Goal: Task Accomplishment & Management: Complete application form

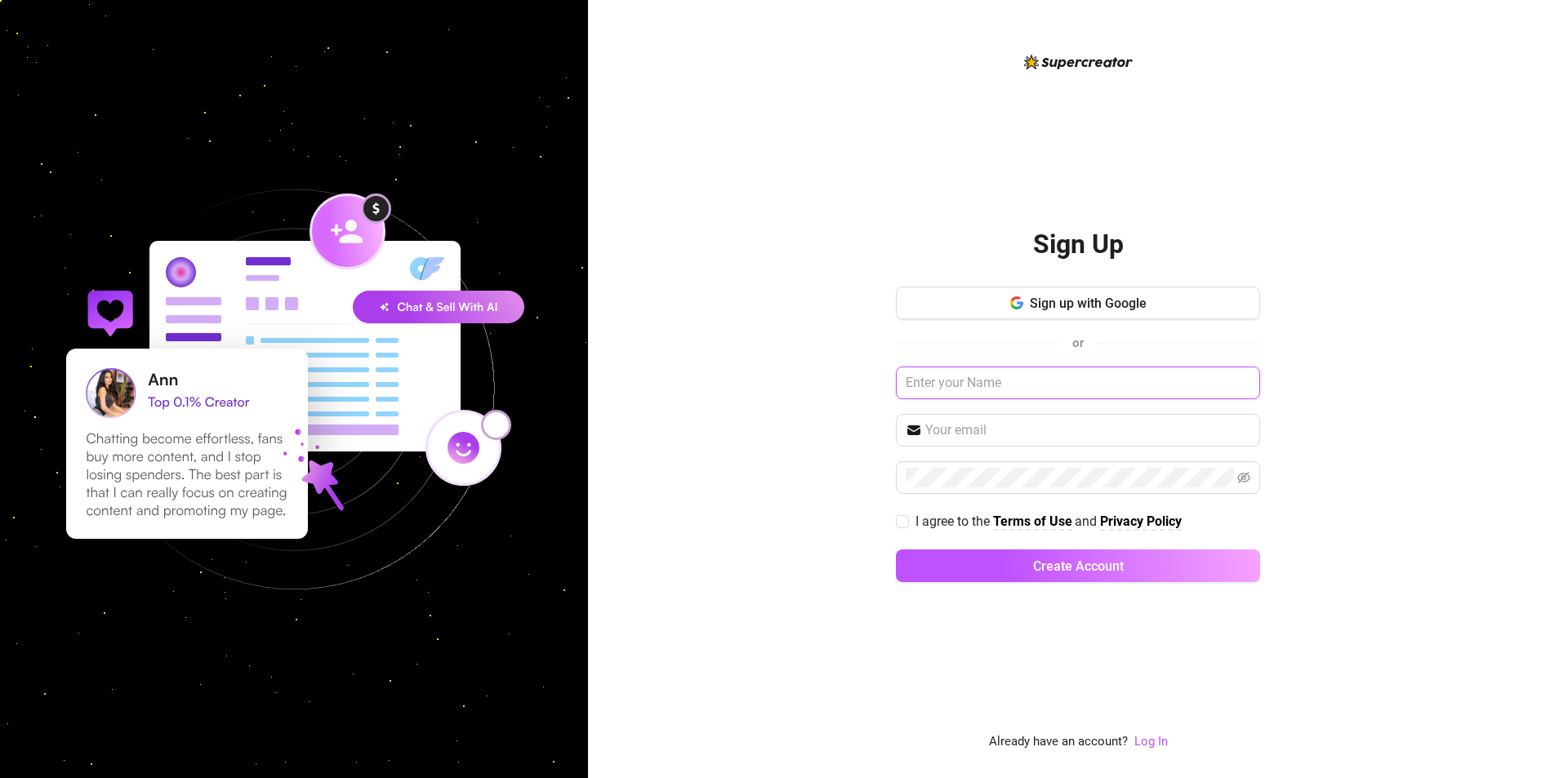
click at [1032, 379] on input "text" at bounding box center [1078, 382] width 365 height 33
click at [1099, 302] on span "Sign up with Google" at bounding box center [1088, 303] width 117 height 15
click at [1026, 387] on input "text" at bounding box center [1078, 382] width 365 height 33
type input "[PERSON_NAME]"
click at [981, 430] on input "text" at bounding box center [1088, 429] width 325 height 19
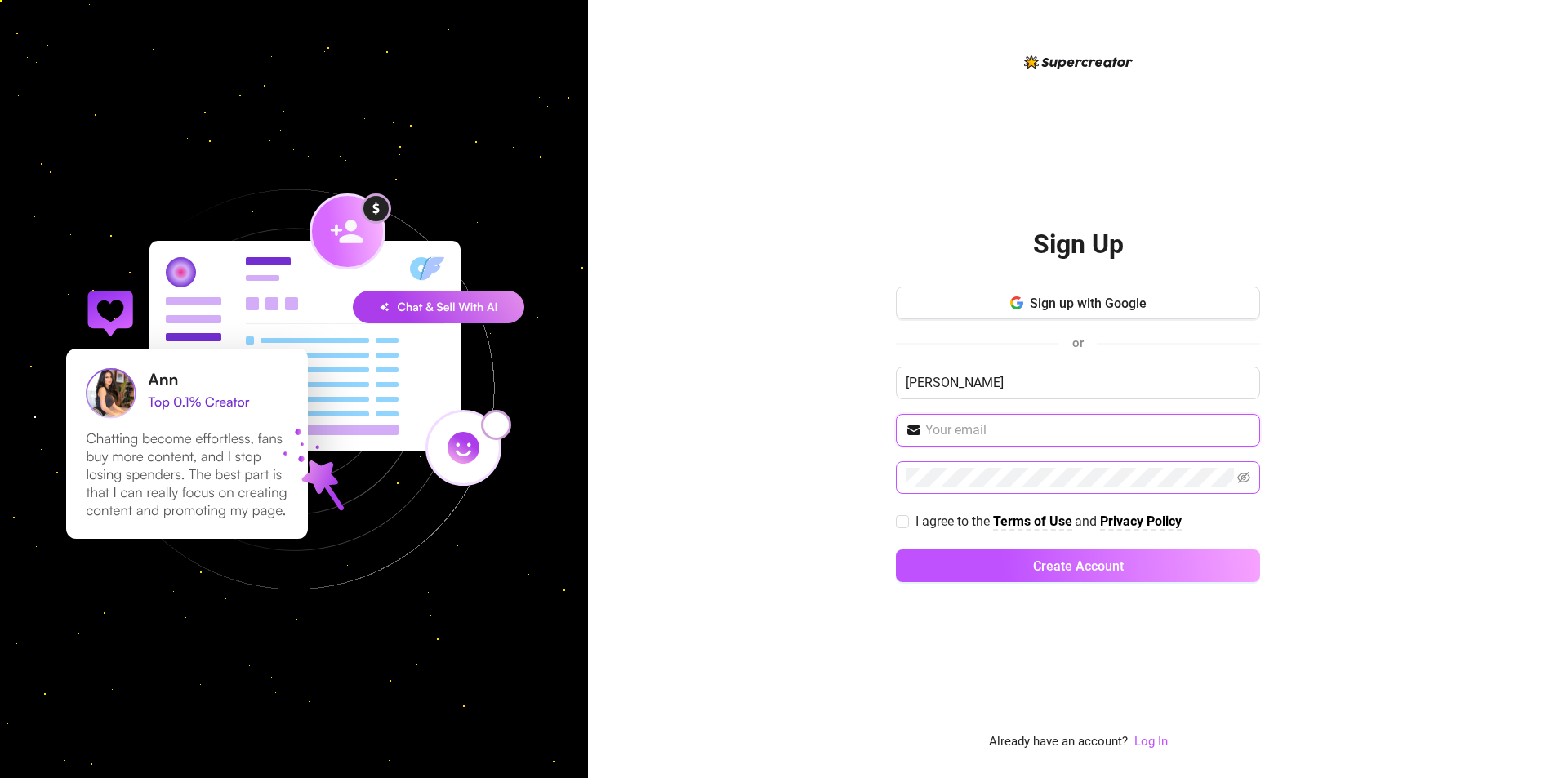
type input "[EMAIL_ADDRESS][DOMAIN_NAME]"
click at [952, 469] on span at bounding box center [1078, 477] width 365 height 33
click at [1243, 477] on icon "eye-invisible" at bounding box center [1244, 478] width 13 height 13
click at [905, 515] on label "I agree to the Terms of Use and Privacy Policy" at bounding box center [1042, 521] width 292 height 20
click at [900, 521] on input "I agree to the Terms of Use and Privacy Policy" at bounding box center [902, 521] width 12 height 12
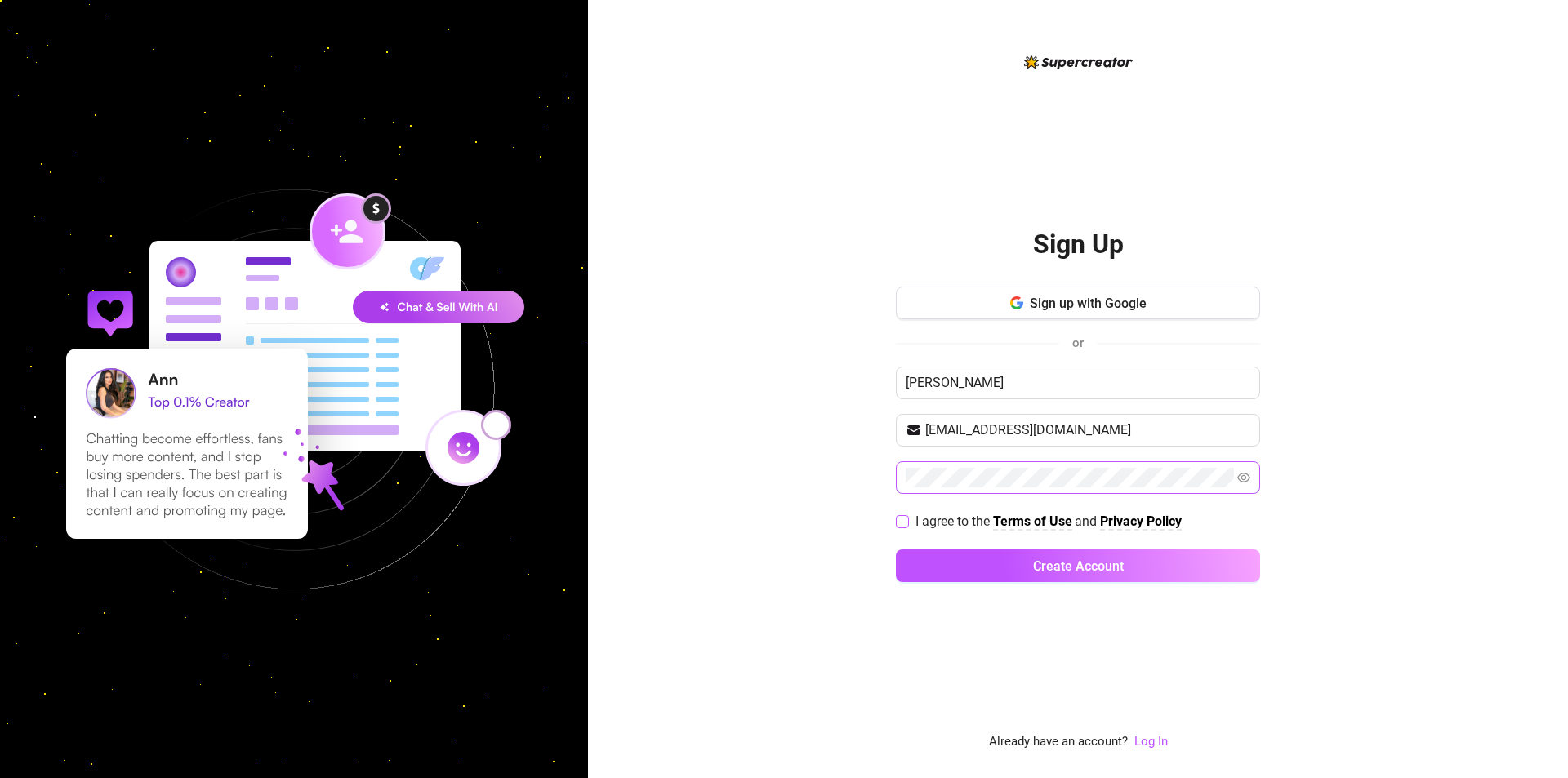
checkbox input "true"
click at [1083, 569] on span "Create Account" at bounding box center [1079, 566] width 91 height 15
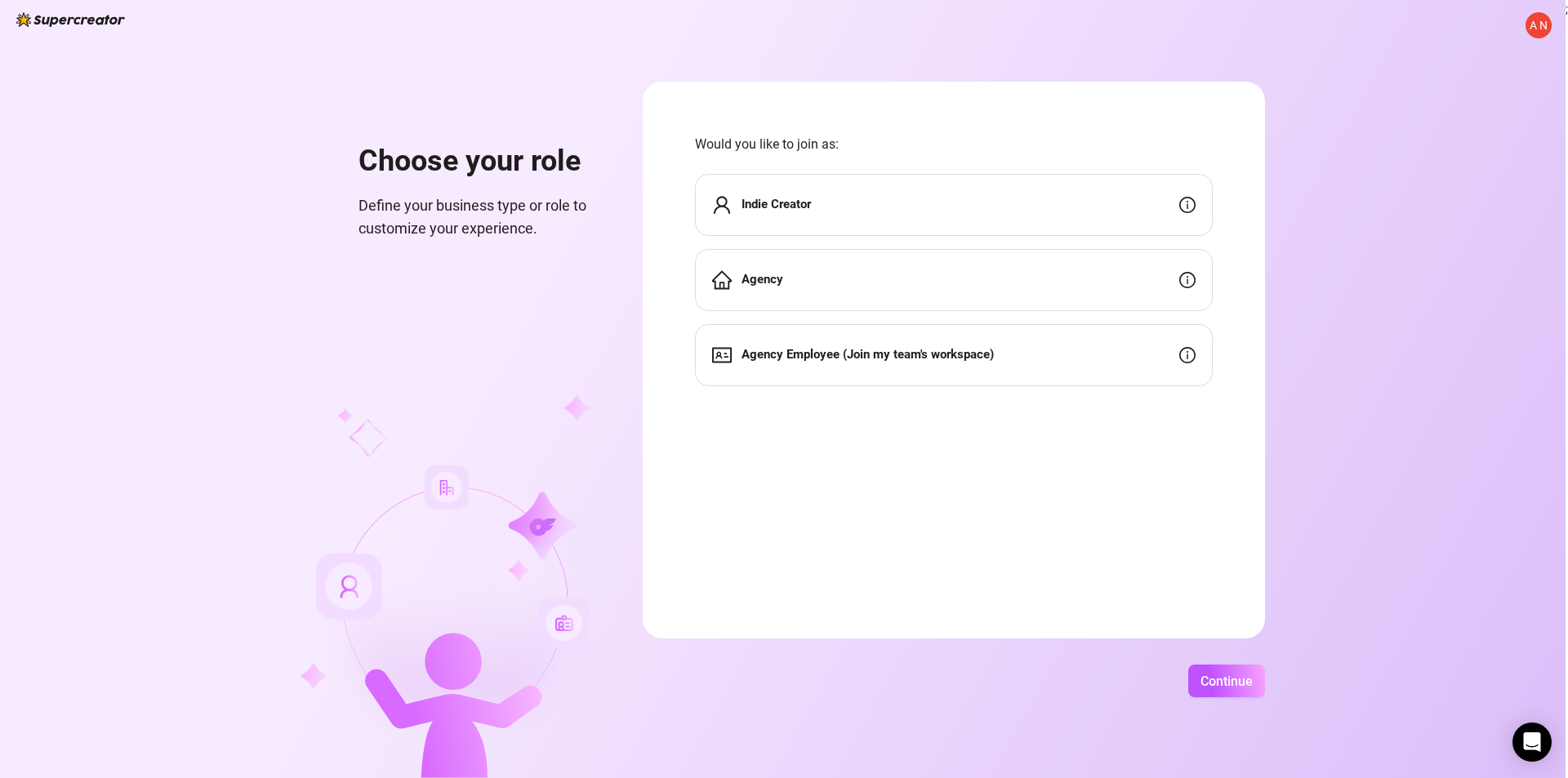
click at [1534, 24] on span "A N" at bounding box center [1539, 24] width 18 height 18
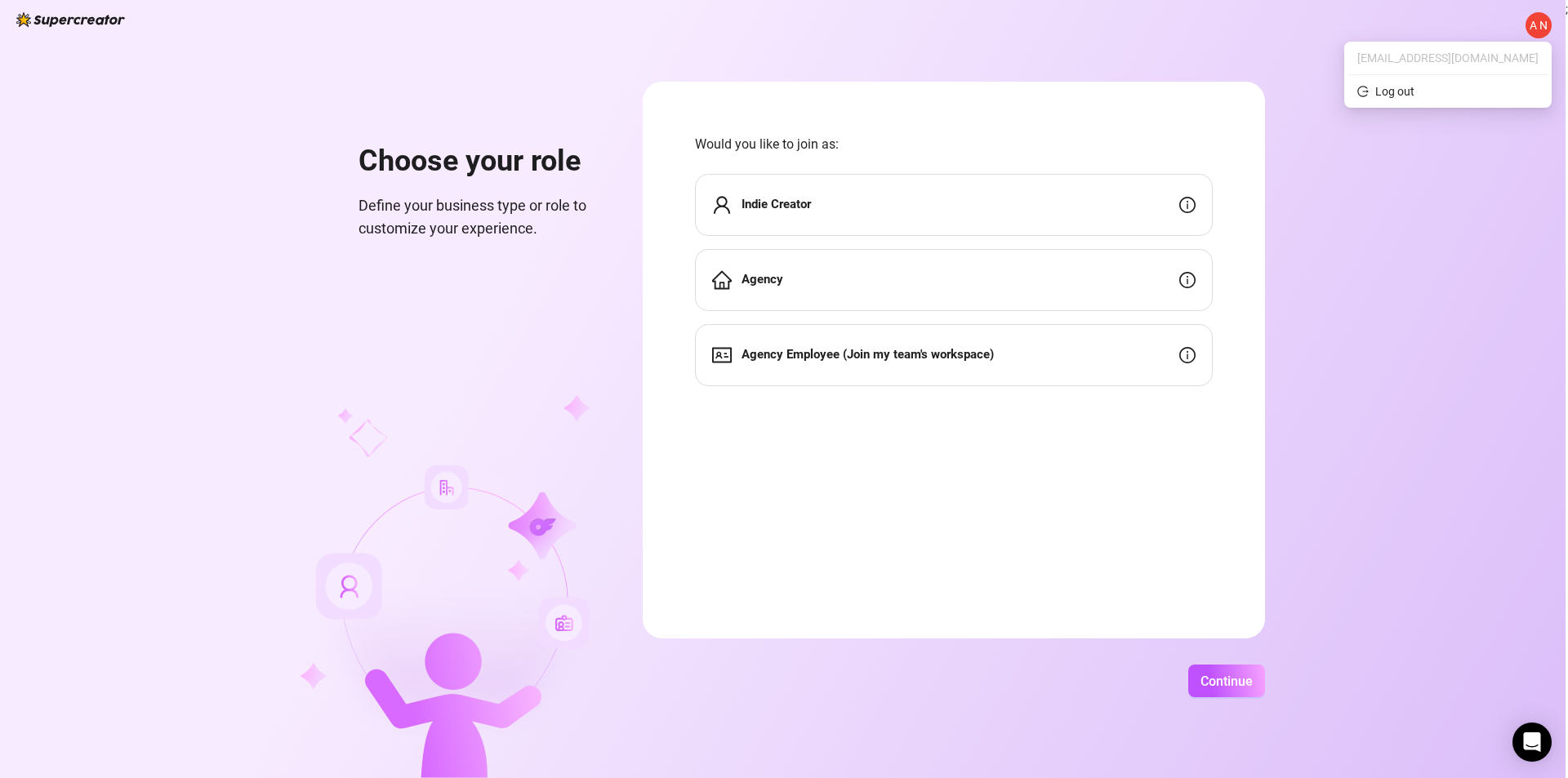
click at [1509, 275] on div "A N Choose your role Define your business type or role to customize your experi…" at bounding box center [782, 389] width 1565 height 778
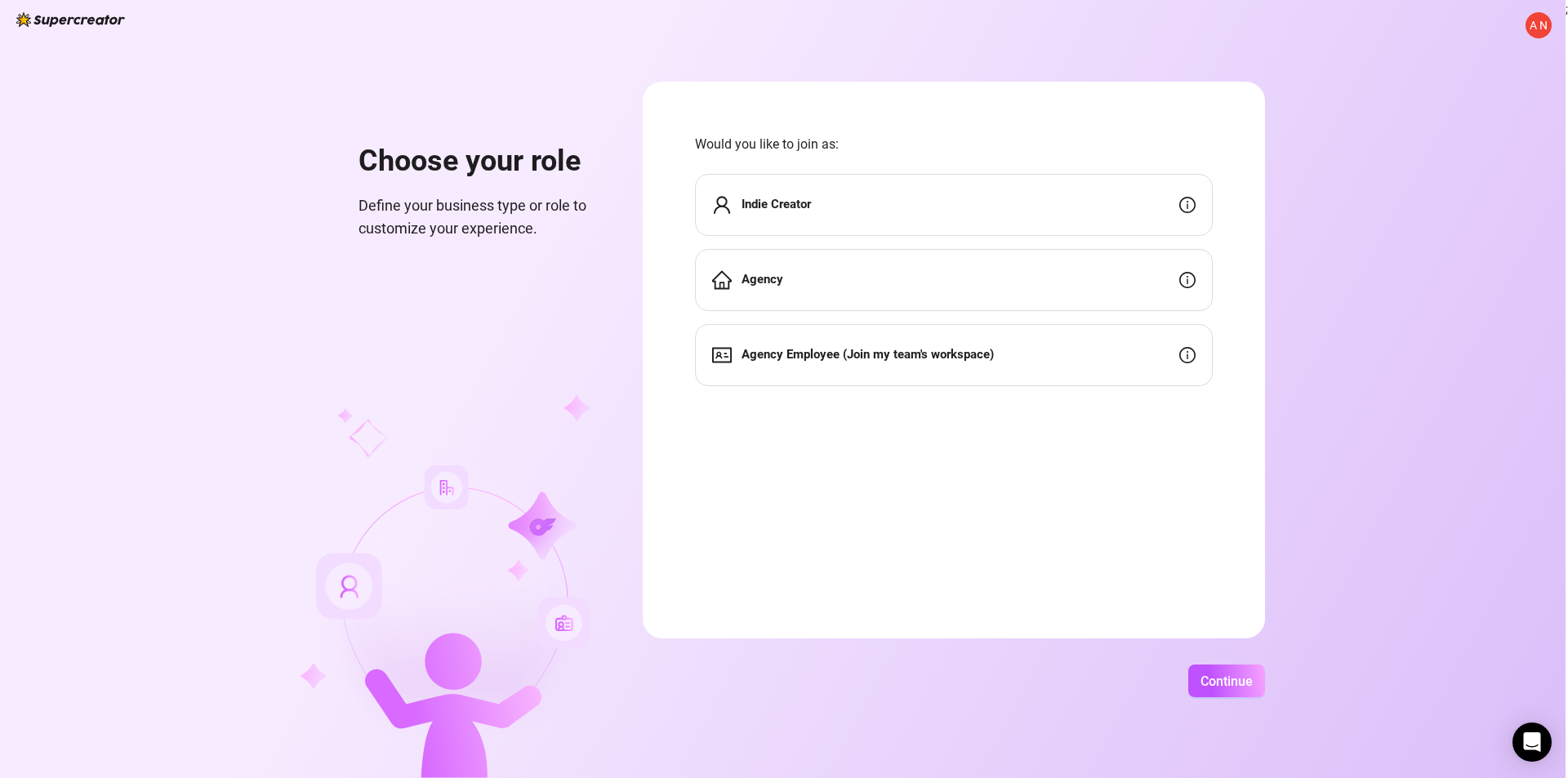
click at [823, 282] on div "Agency" at bounding box center [953, 280] width 518 height 62
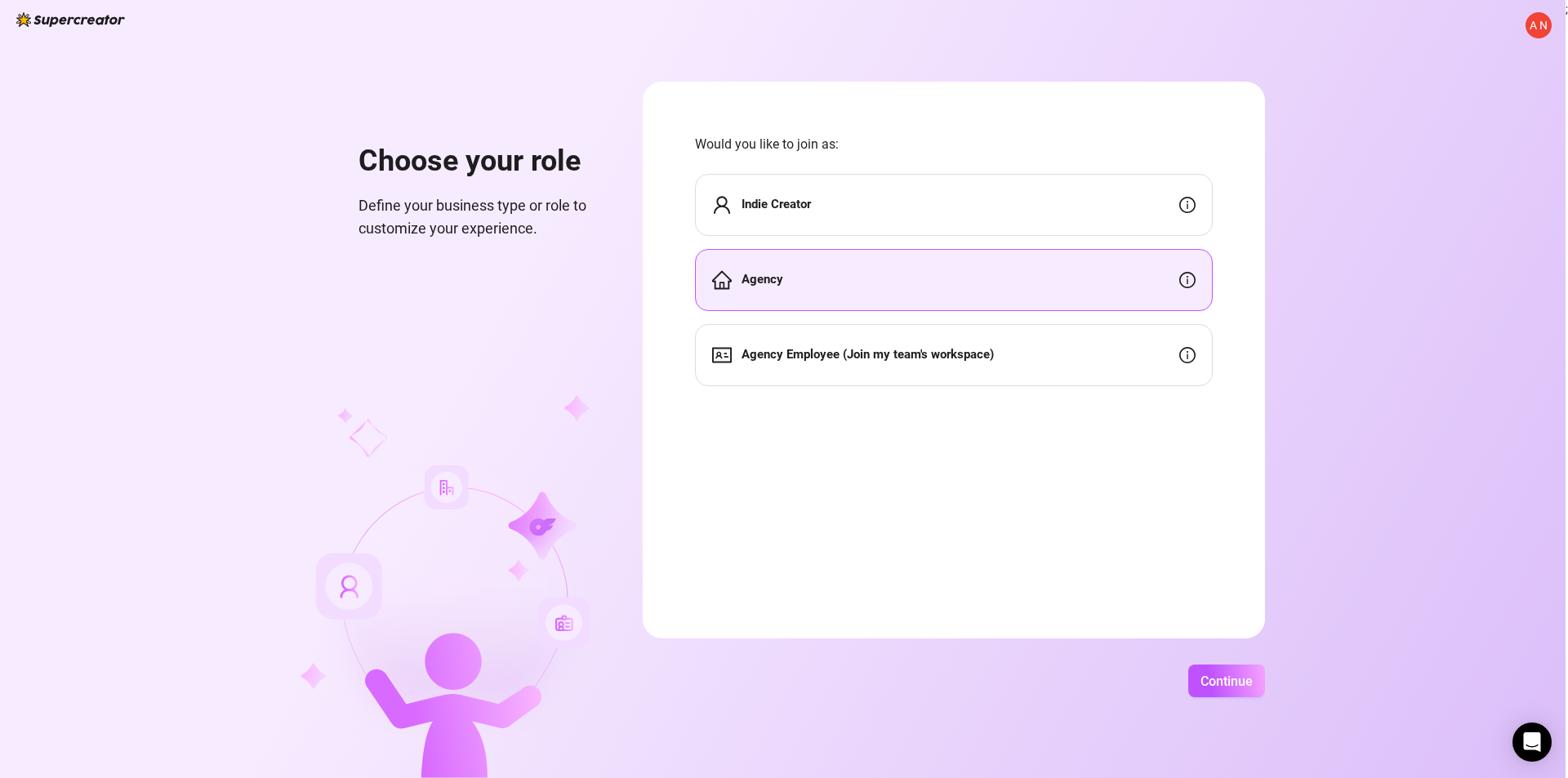
click at [856, 213] on div "Indie Creator" at bounding box center [953, 205] width 518 height 62
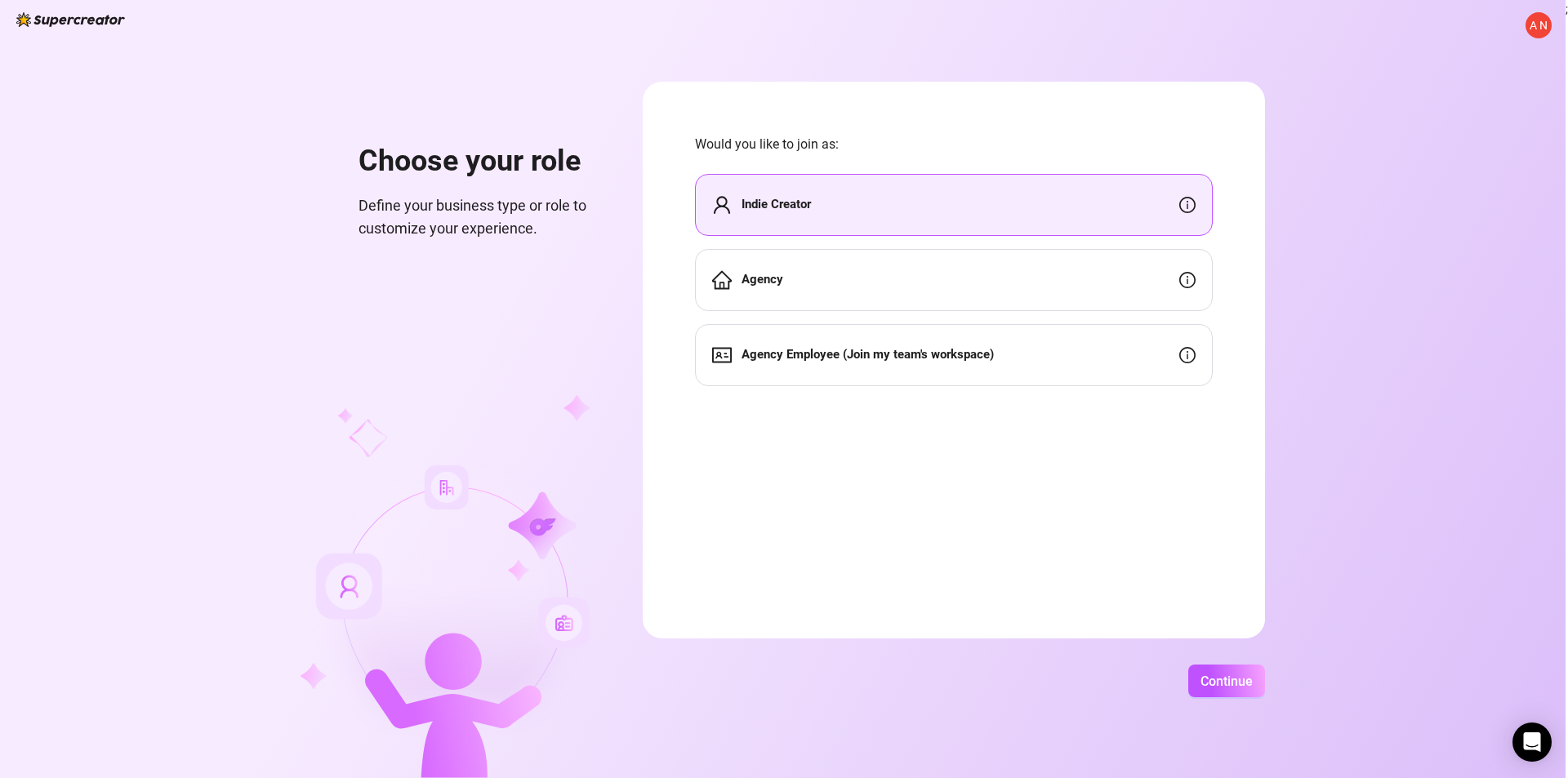
click at [931, 267] on div "Agency" at bounding box center [953, 280] width 518 height 62
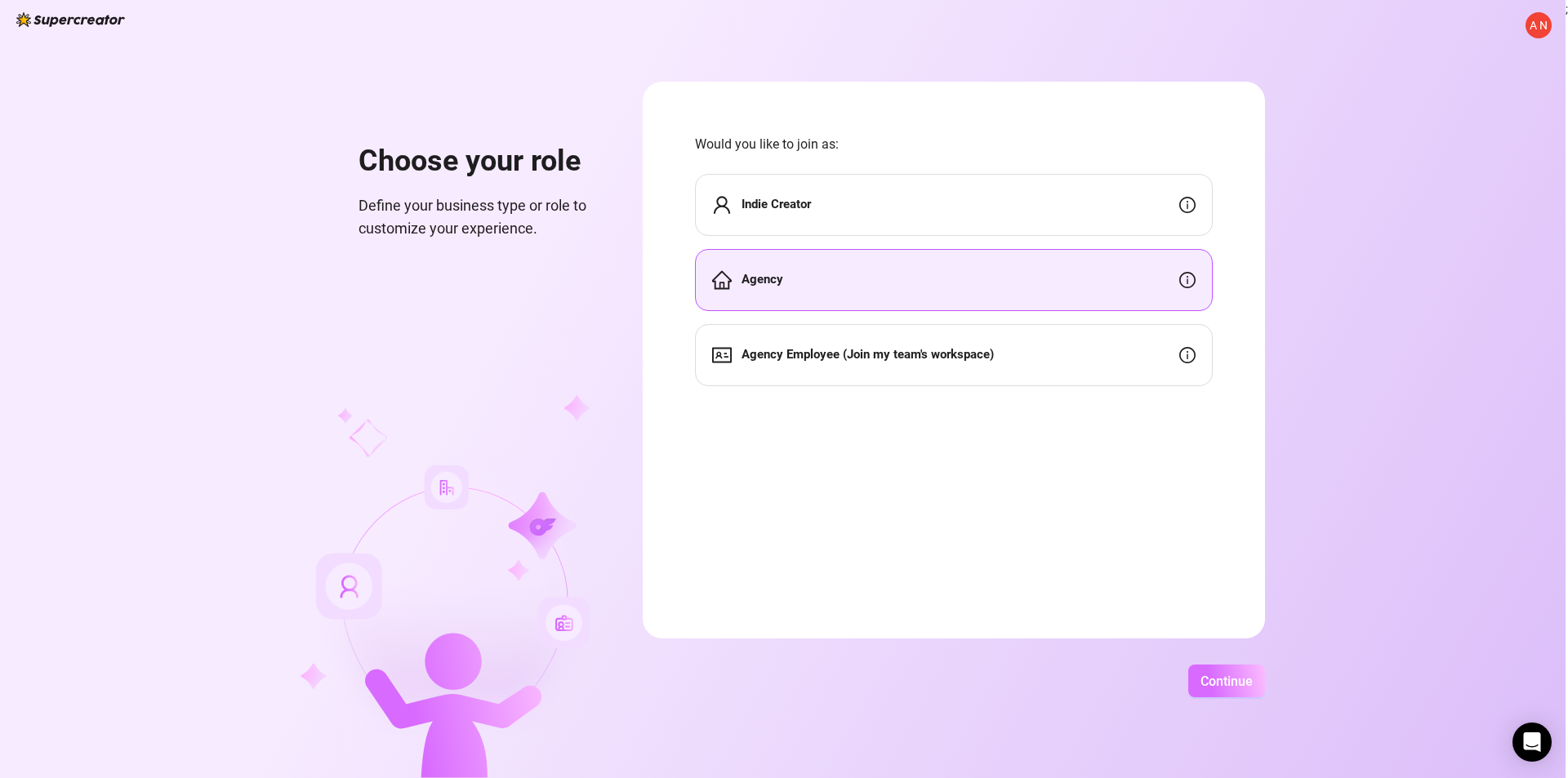
click at [1224, 687] on span "Continue" at bounding box center [1227, 681] width 52 height 15
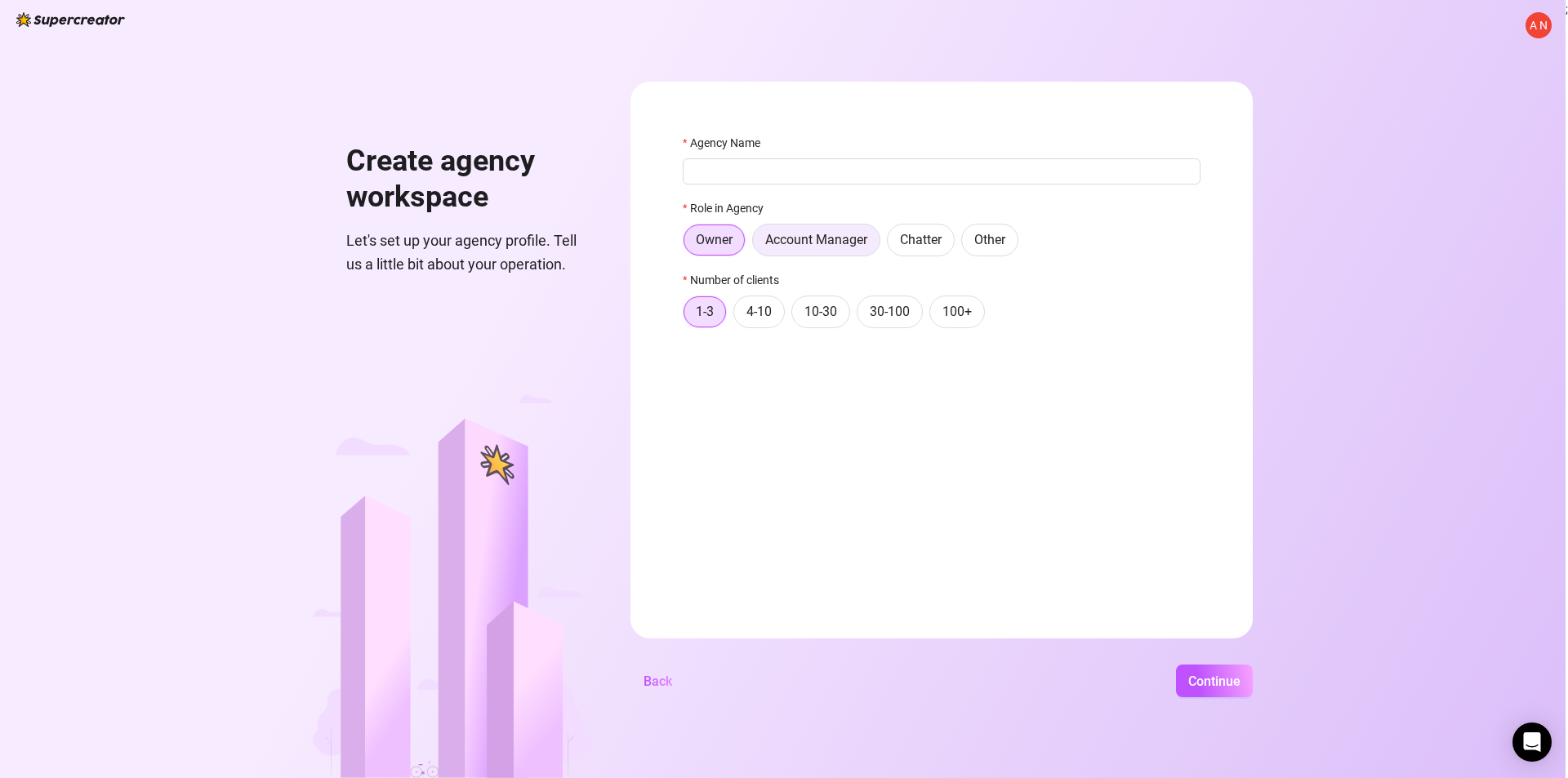
click at [815, 237] on span "Account Manager" at bounding box center [816, 239] width 102 height 15
click at [757, 244] on input "Account Manager" at bounding box center [757, 244] width 0 height 0
click at [930, 243] on span "Chatter" at bounding box center [920, 239] width 41 height 15
click at [892, 244] on input "Chatter" at bounding box center [892, 244] width 0 height 0
click at [1005, 238] on span "Other" at bounding box center [989, 239] width 31 height 15
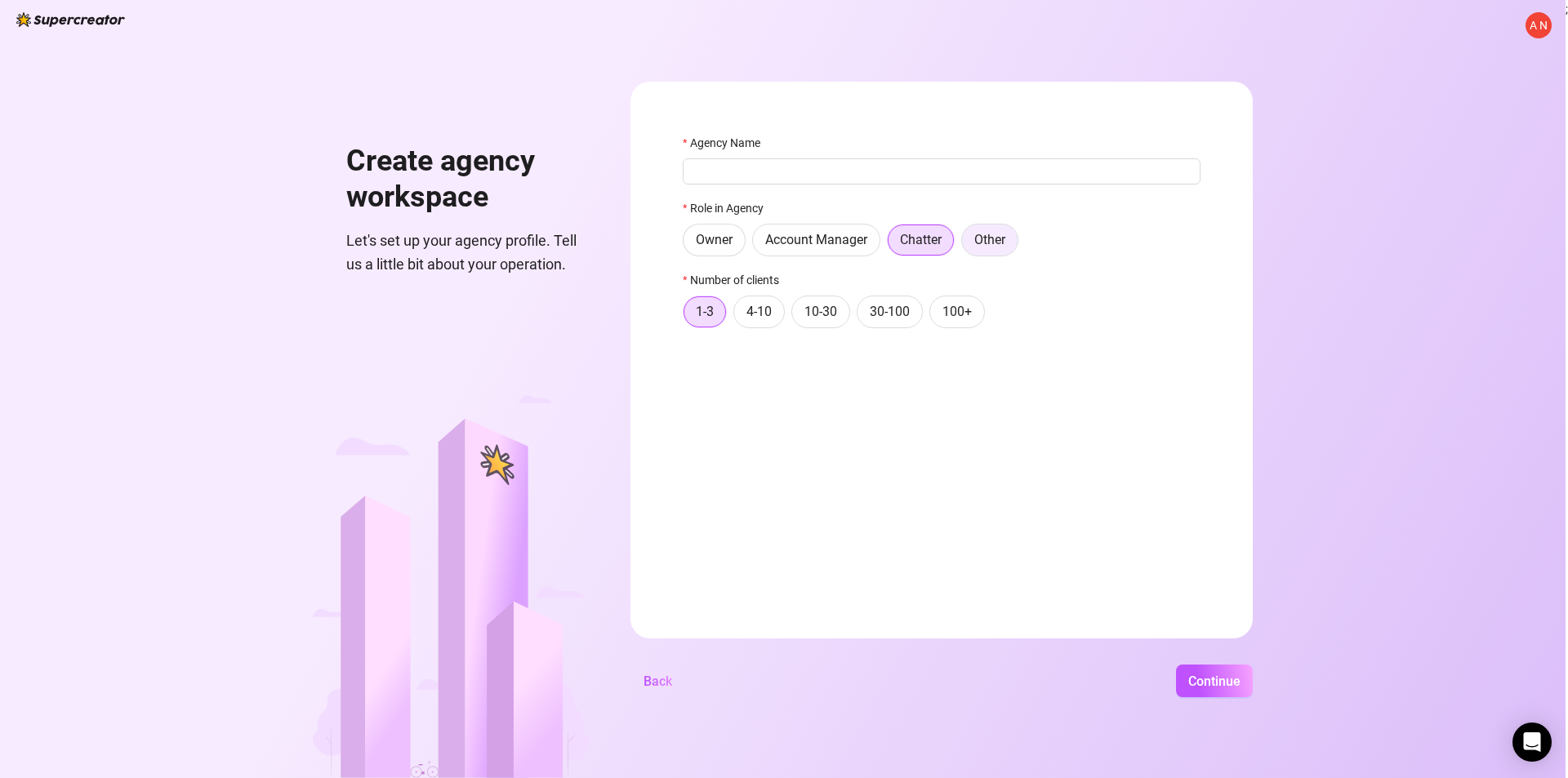
click at [966, 244] on input "Other" at bounding box center [966, 244] width 0 height 0
click at [907, 249] on label "Chatter" at bounding box center [920, 240] width 67 height 33
click at [892, 244] on input "Chatter" at bounding box center [892, 244] width 0 height 0
click at [669, 680] on span "Back" at bounding box center [658, 681] width 29 height 15
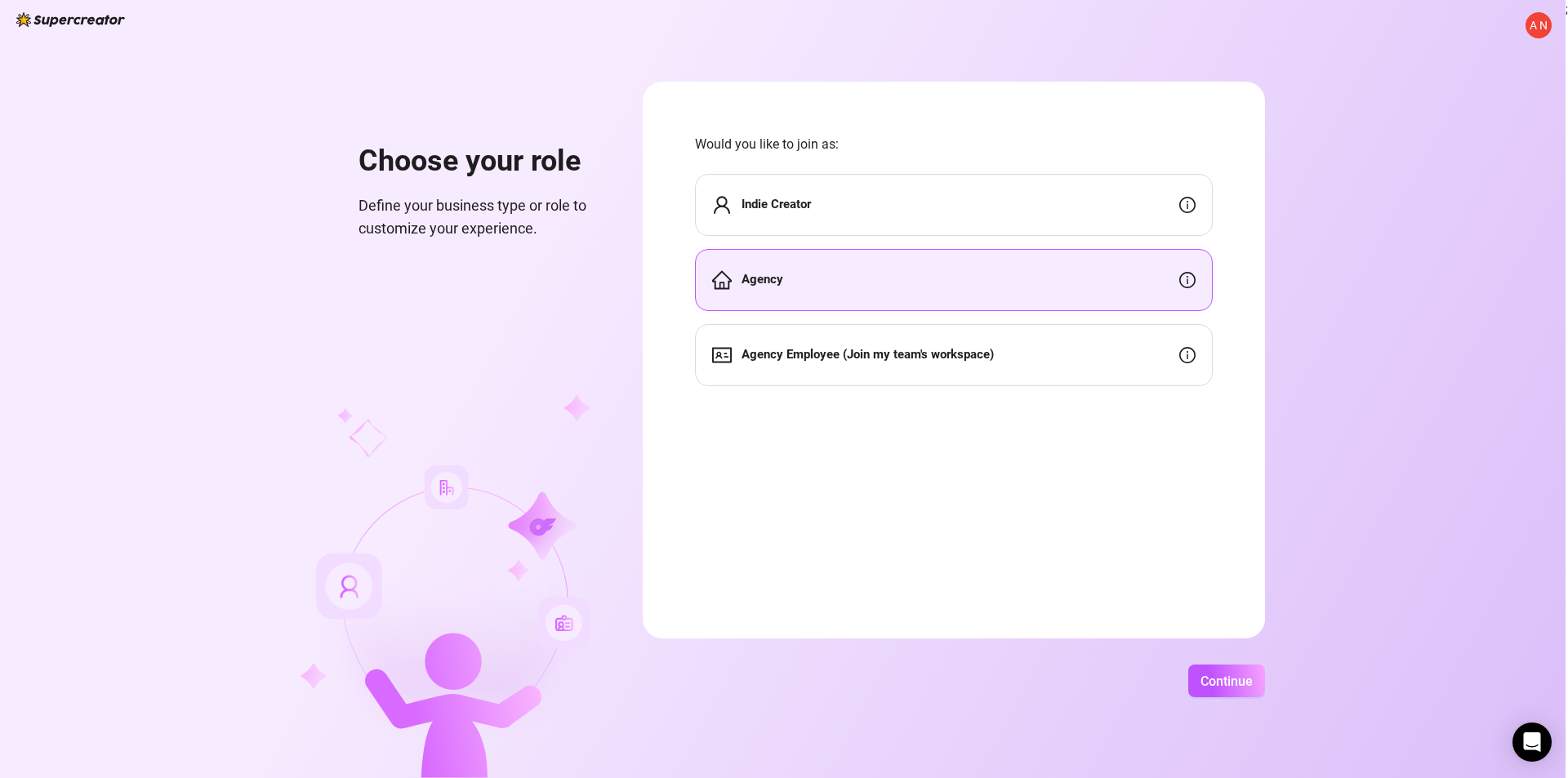
click at [829, 192] on div "Indie Creator" at bounding box center [953, 205] width 518 height 62
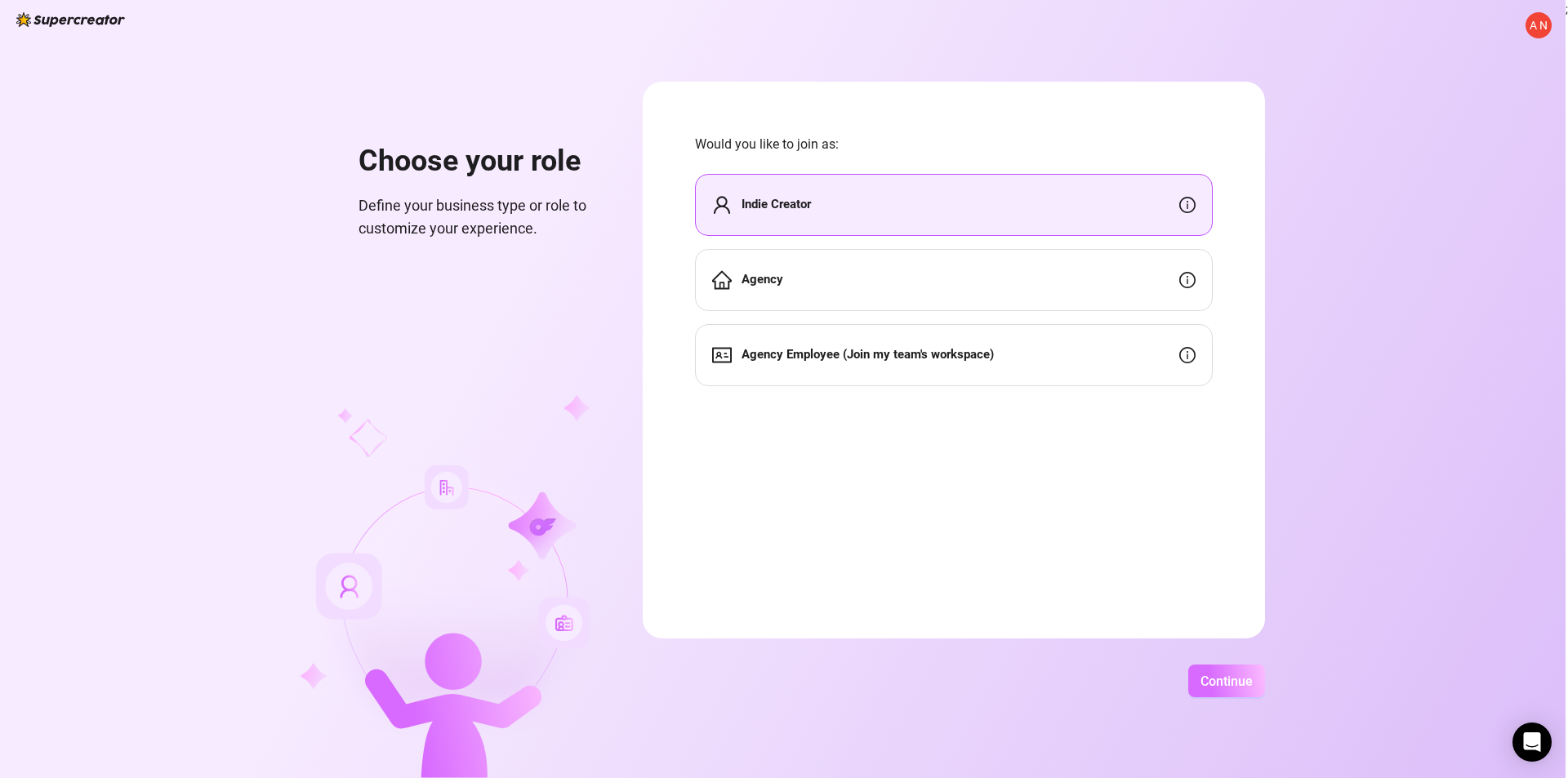
click at [1259, 680] on button "Continue" at bounding box center [1226, 680] width 77 height 33
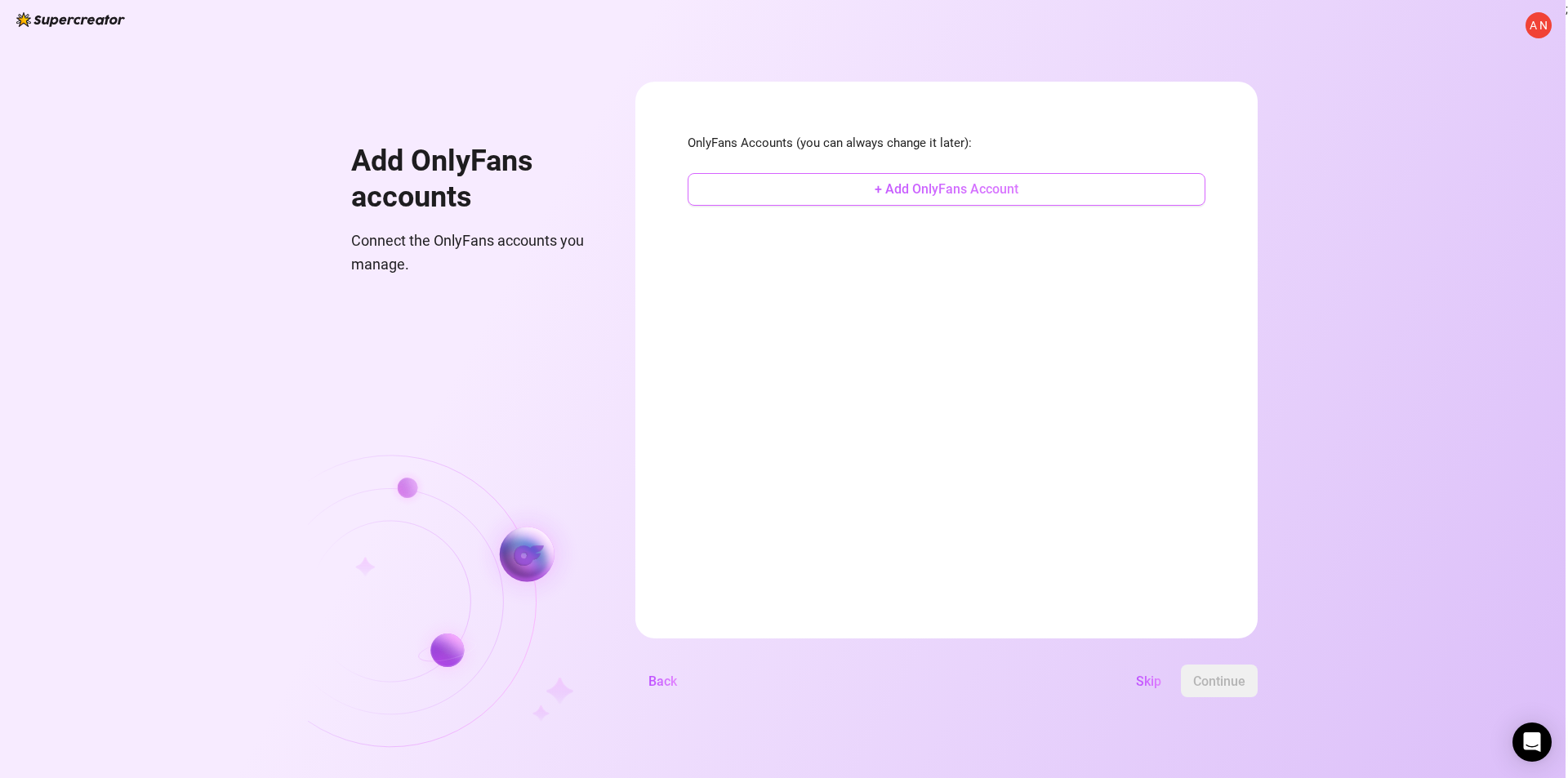
click at [969, 196] on span "+ Add OnlyFans Account" at bounding box center [947, 189] width 144 height 15
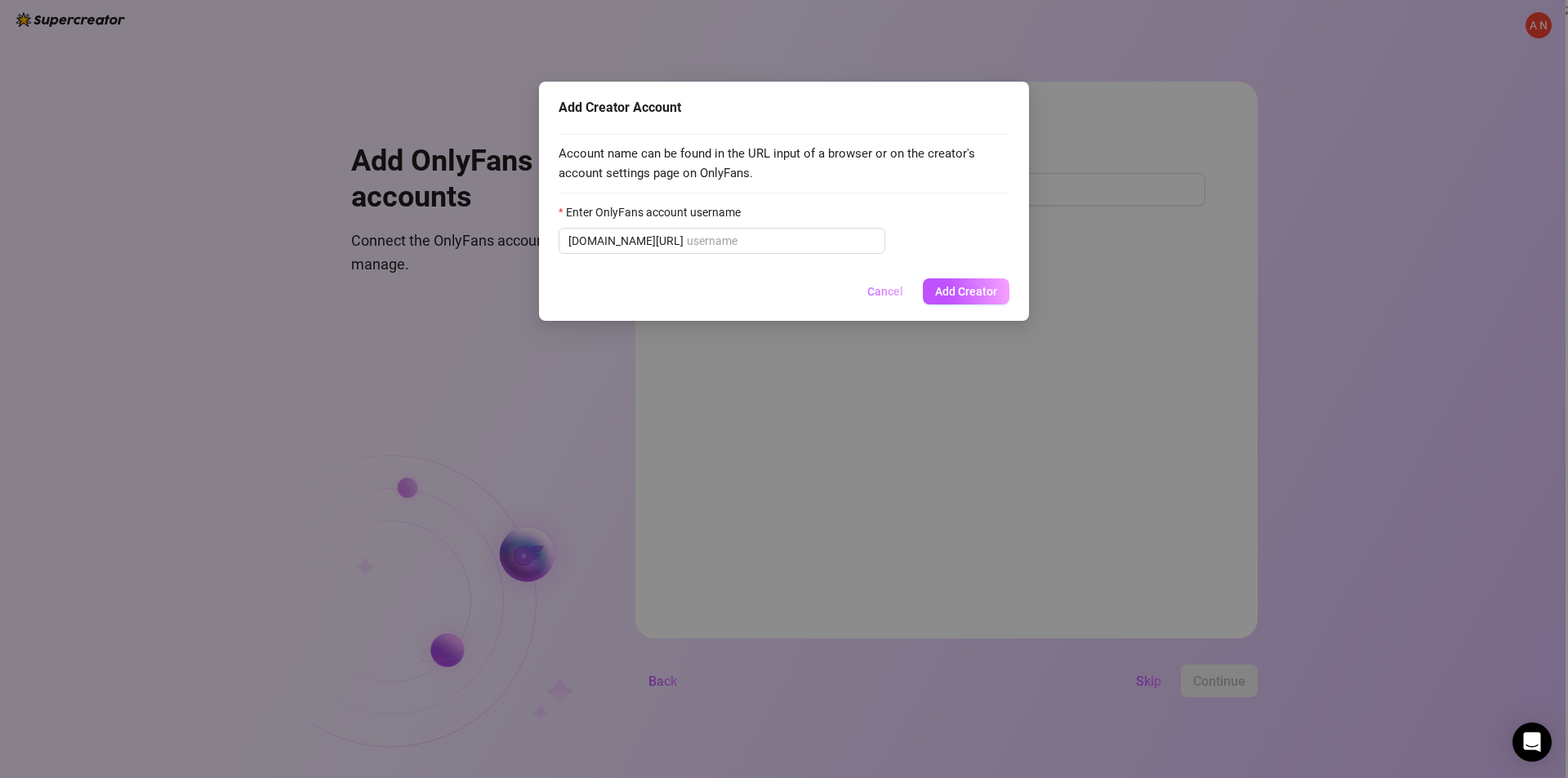
click at [897, 293] on span "Cancel" at bounding box center [885, 291] width 36 height 13
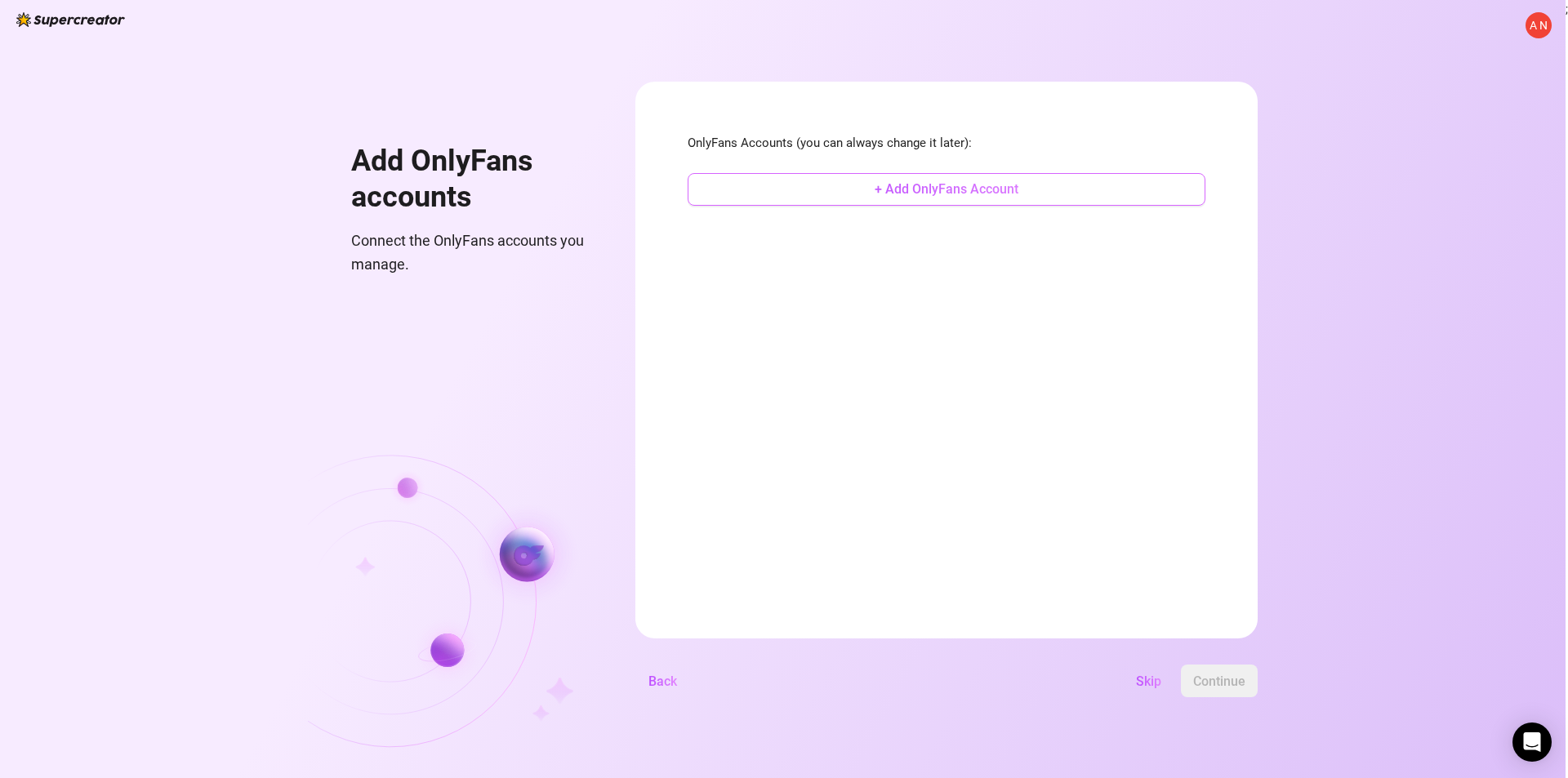
click at [935, 184] on span "+ Add OnlyFans Account" at bounding box center [947, 189] width 144 height 15
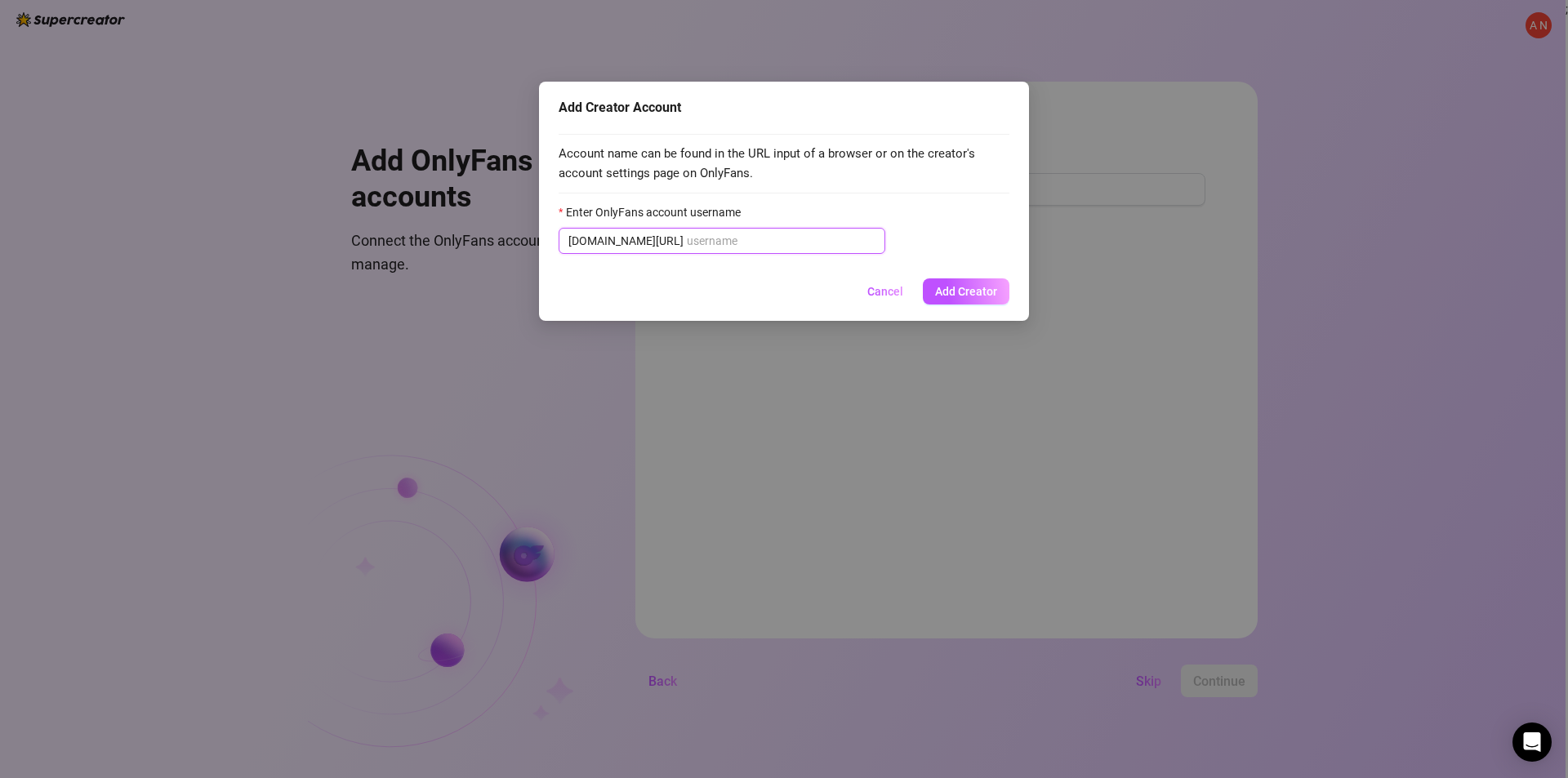
paste input "u524681518"
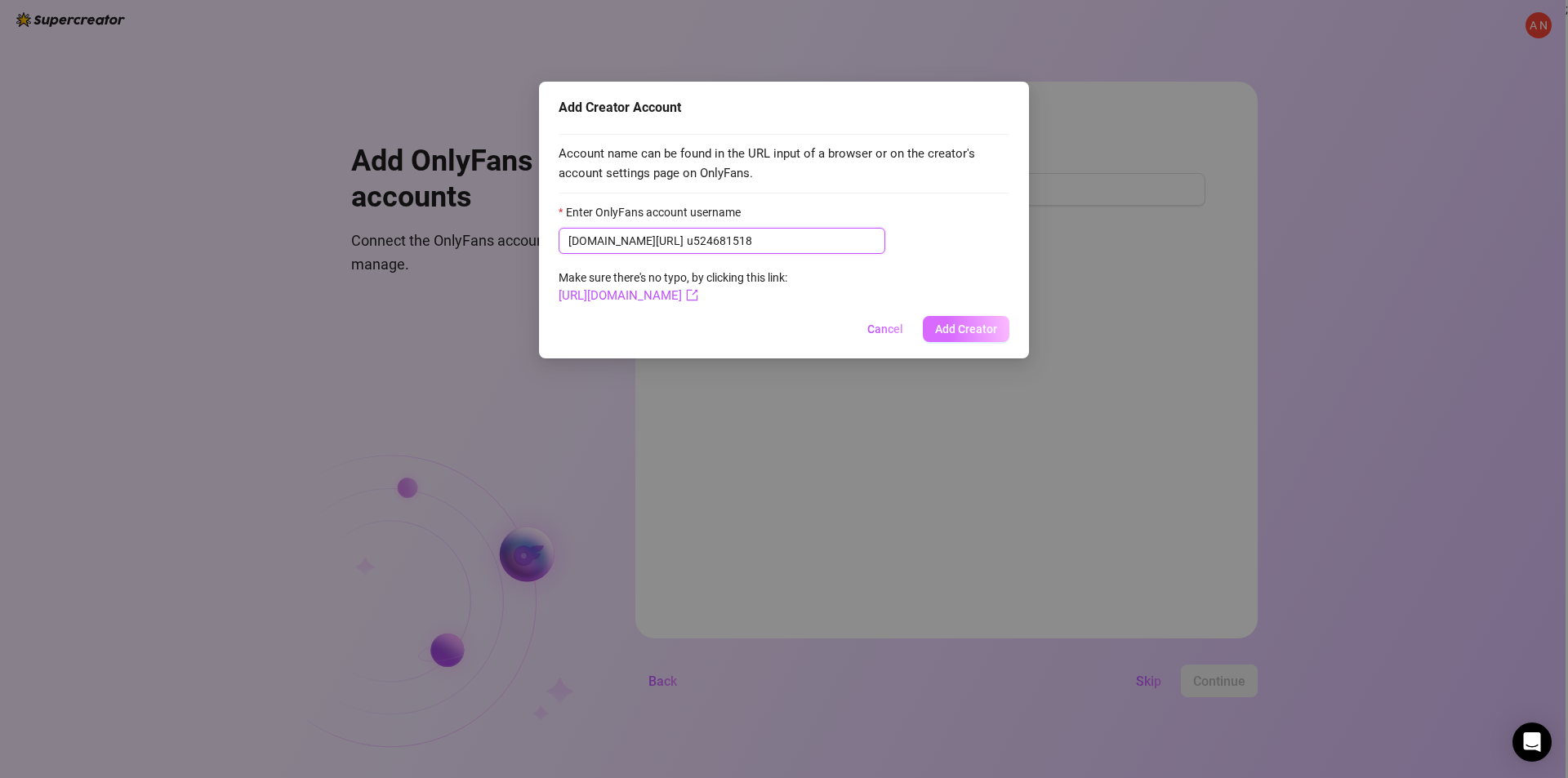
type input "u524681518"
click at [934, 328] on button "Add Creator" at bounding box center [966, 328] width 87 height 26
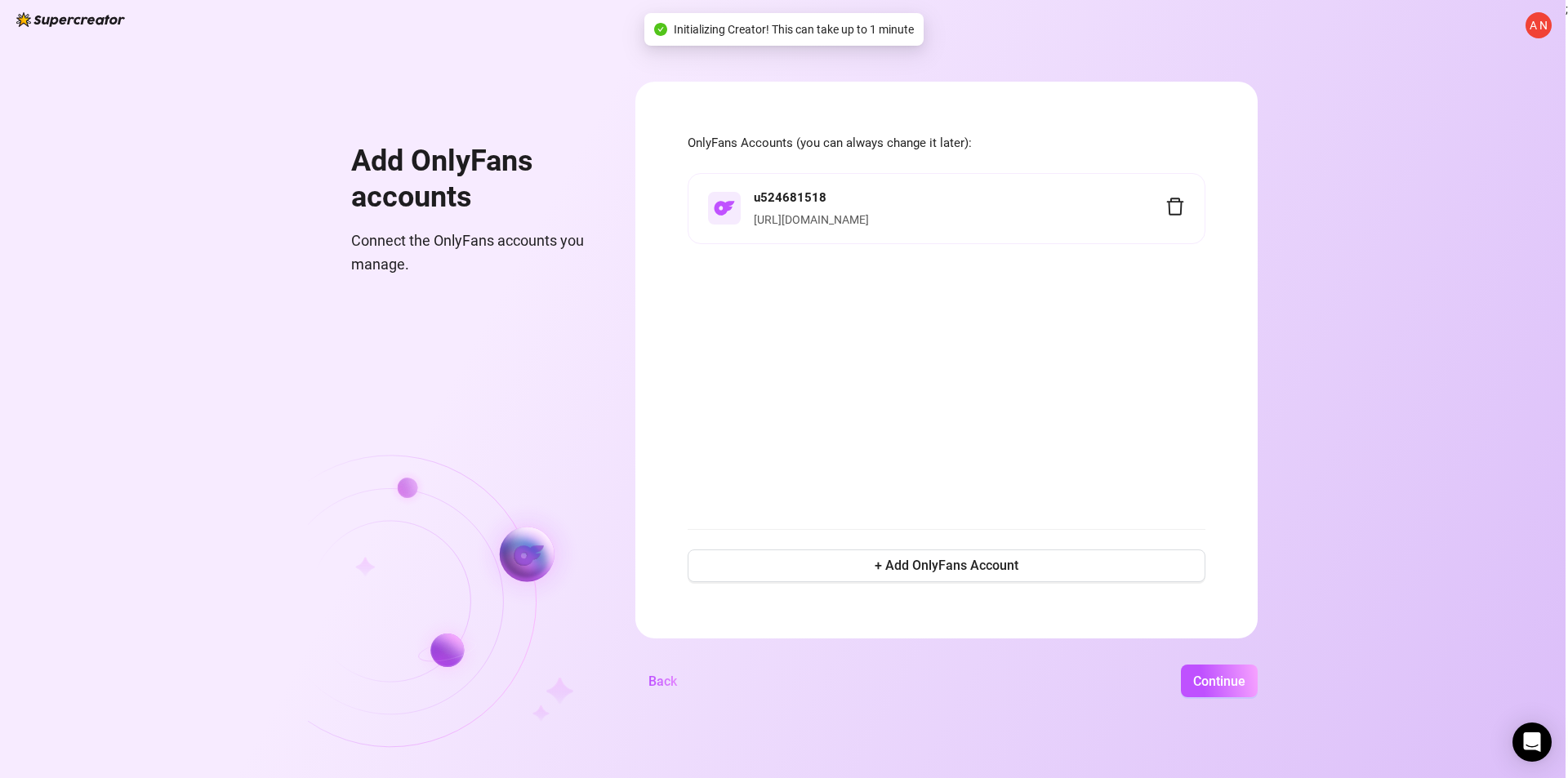
click at [861, 222] on link "https://onlyfans.com/u524681518" at bounding box center [811, 220] width 115 height 13
click at [1210, 688] on span "Continue" at bounding box center [1219, 681] width 52 height 15
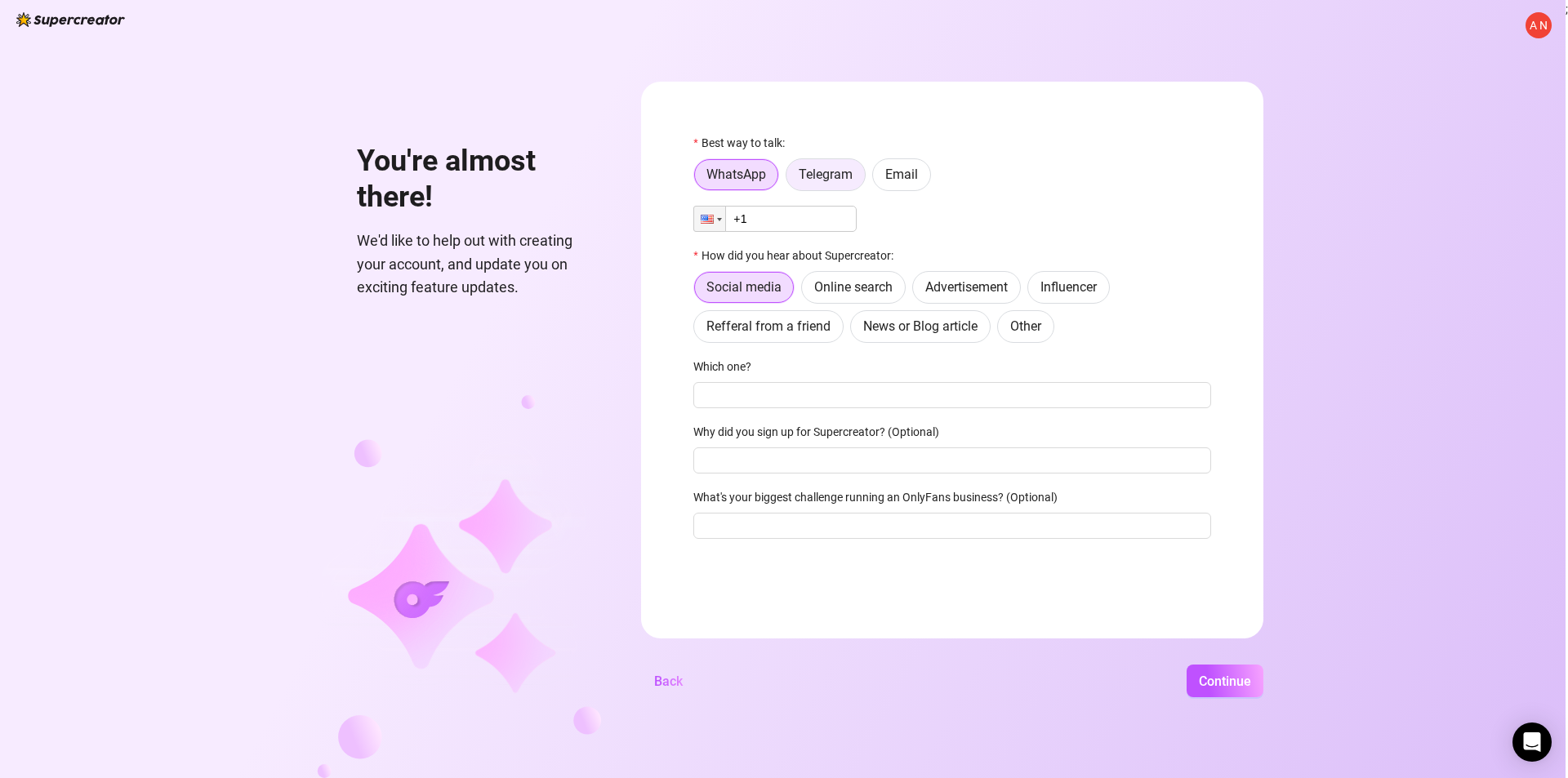
click at [848, 163] on label "Telegram" at bounding box center [825, 174] width 80 height 33
click at [791, 179] on input "Telegram" at bounding box center [791, 179] width 0 height 0
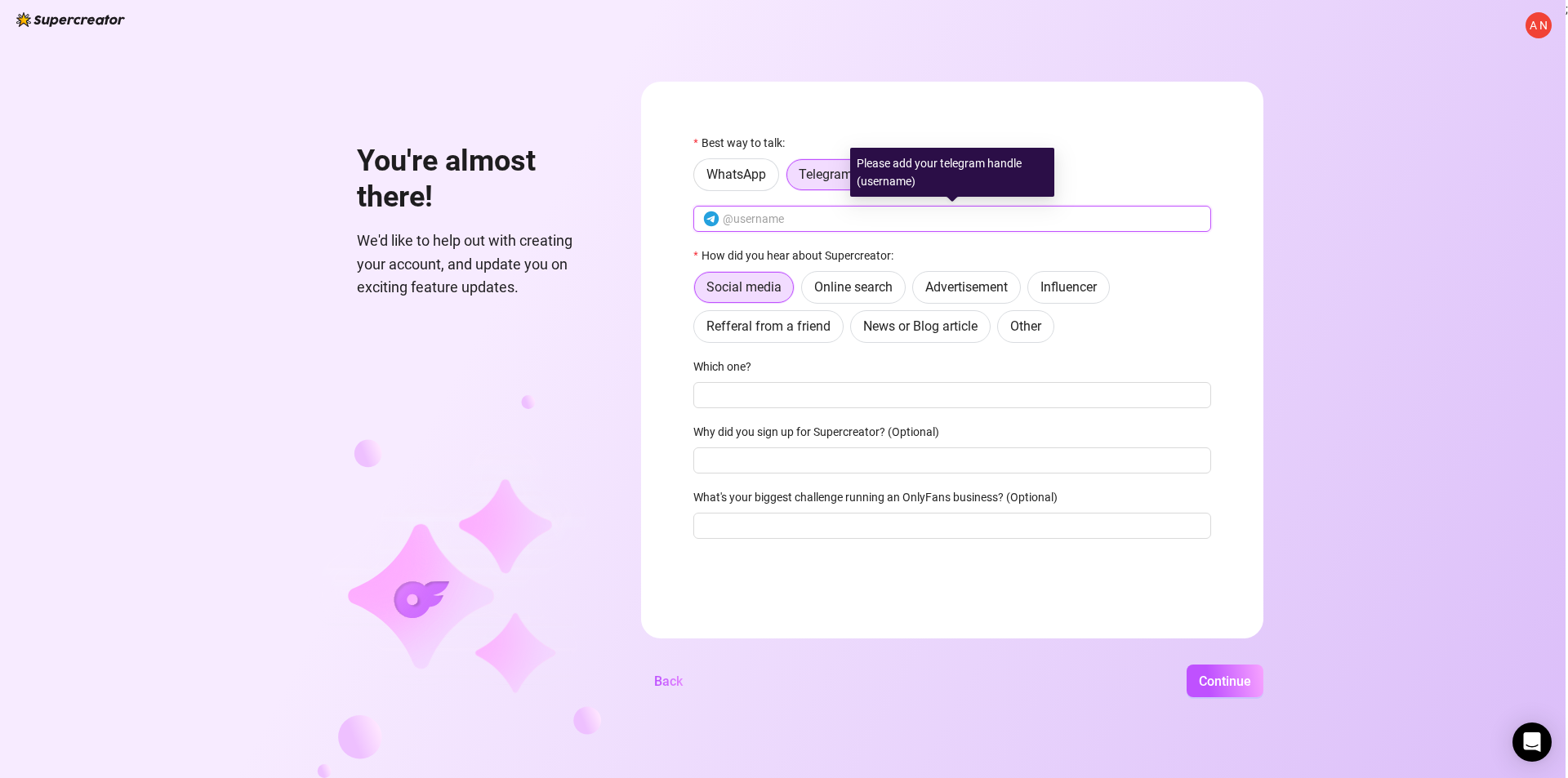
click at [760, 217] on input "text" at bounding box center [962, 218] width 478 height 18
paste input "@babe_121297"
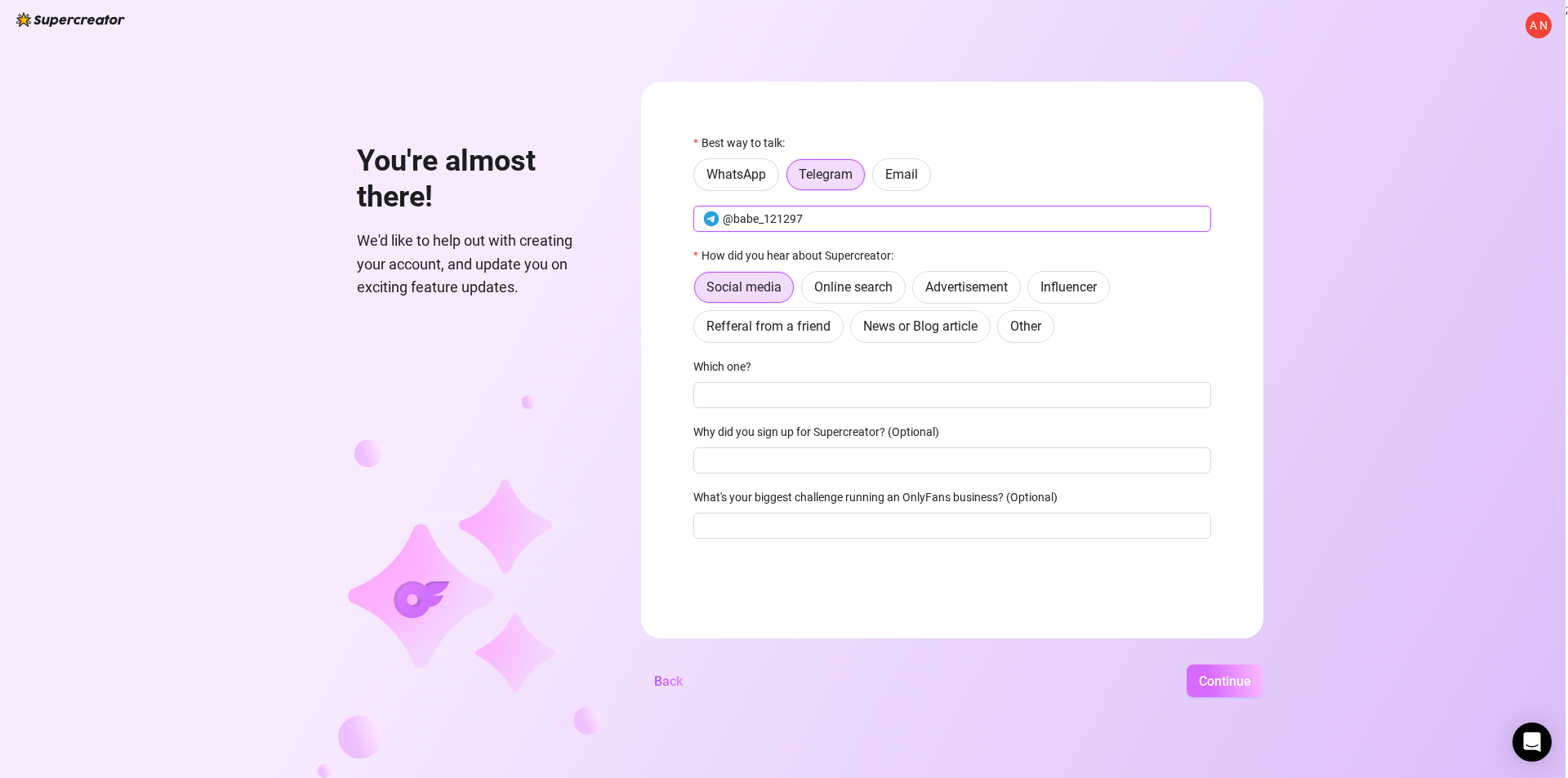
type input "@babe_121297"
click at [1229, 687] on span "Continue" at bounding box center [1225, 681] width 52 height 15
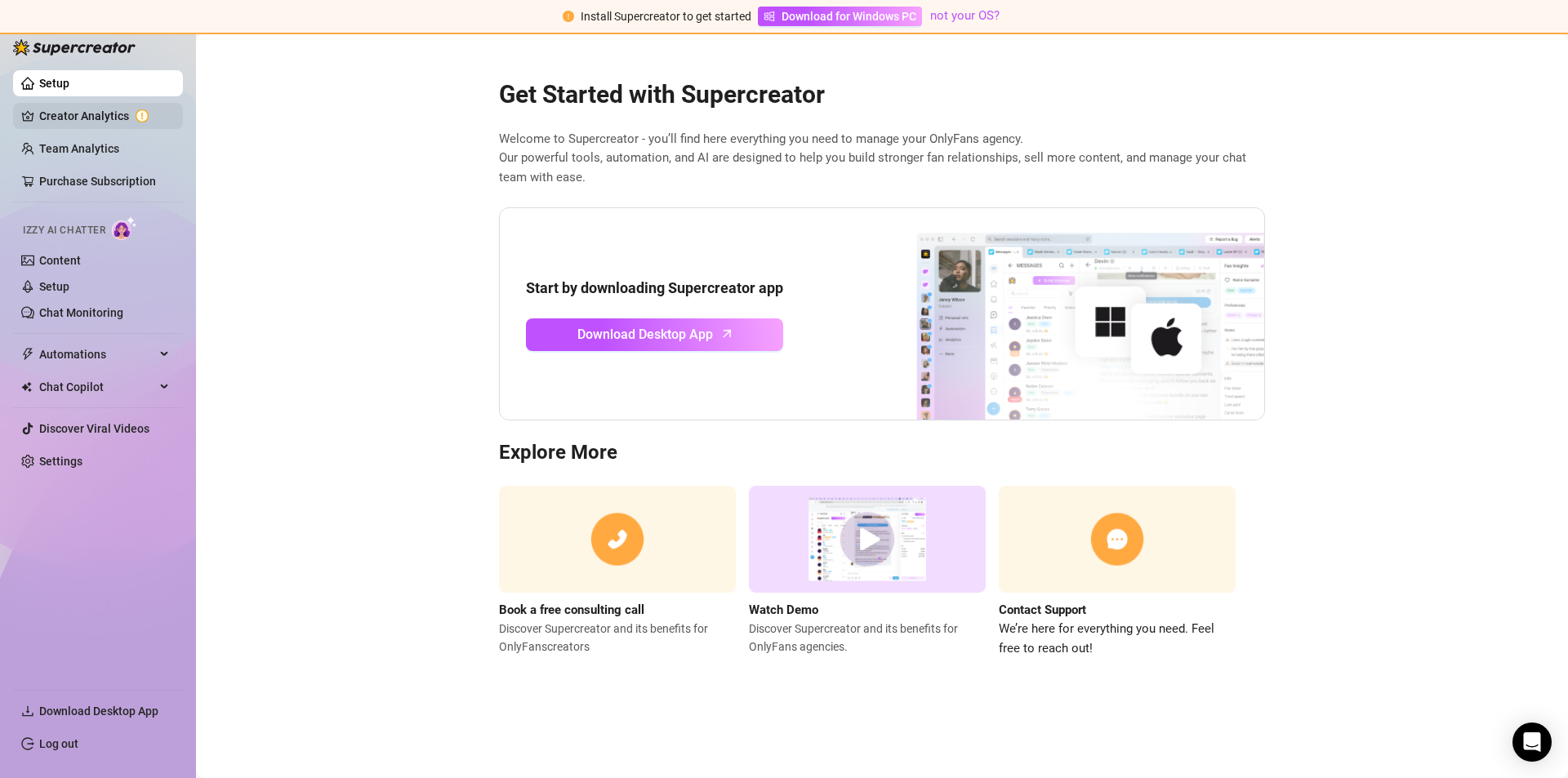
click at [110, 120] on link "Creator Analytics" at bounding box center [104, 115] width 131 height 26
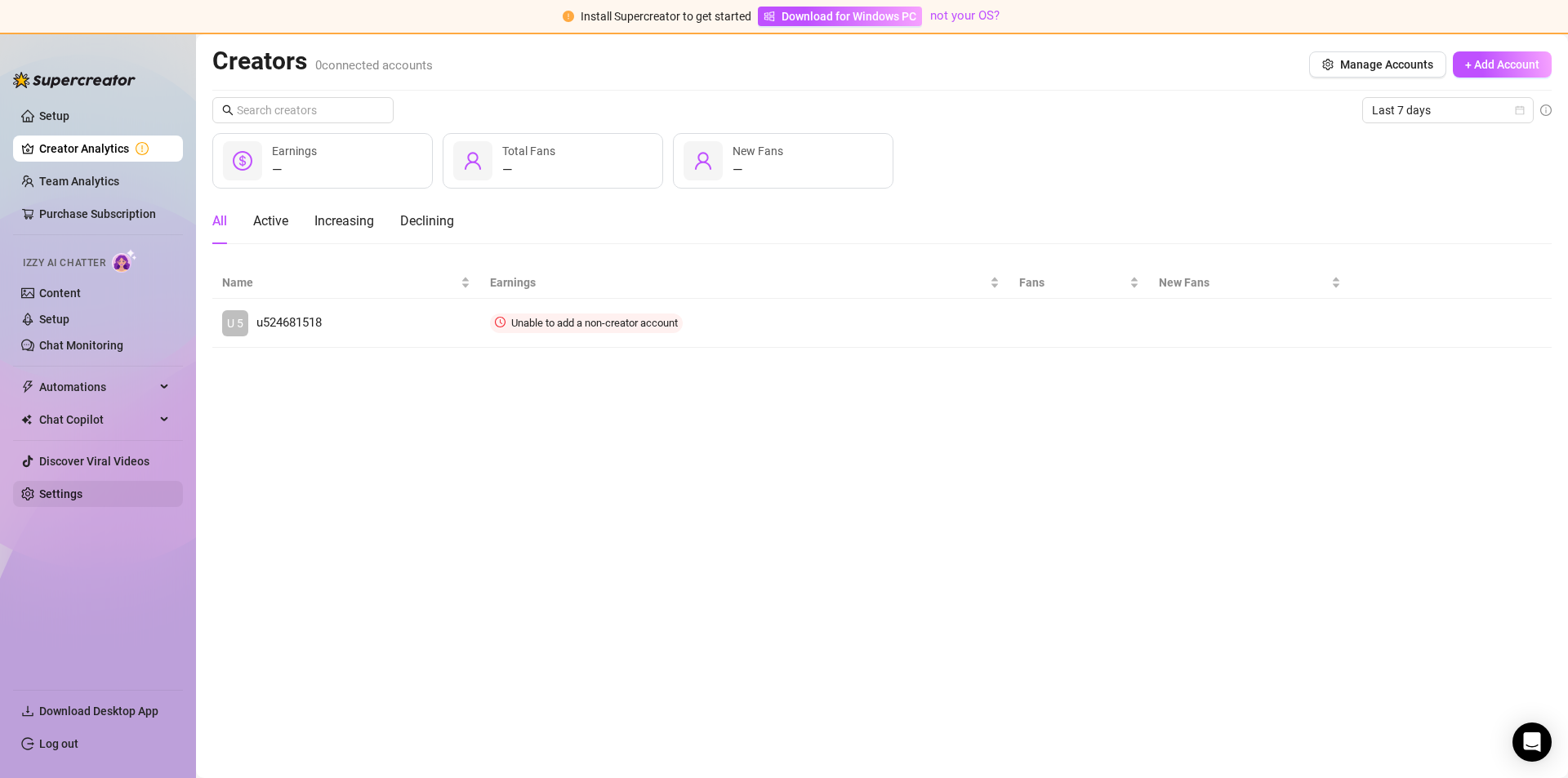
click at [74, 493] on link "Settings" at bounding box center [61, 494] width 43 height 13
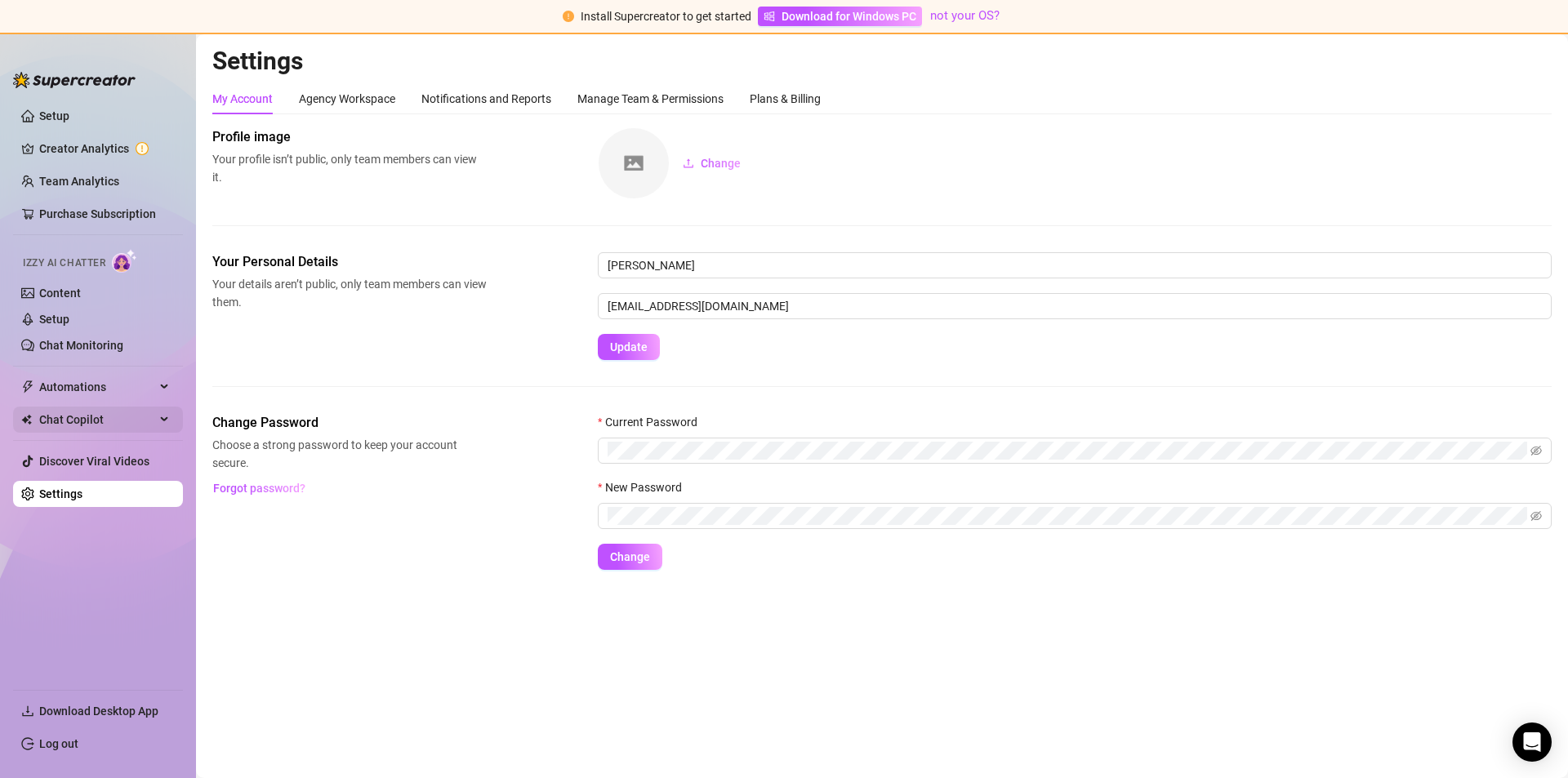
click at [133, 420] on span "Chat Copilot" at bounding box center [98, 419] width 116 height 26
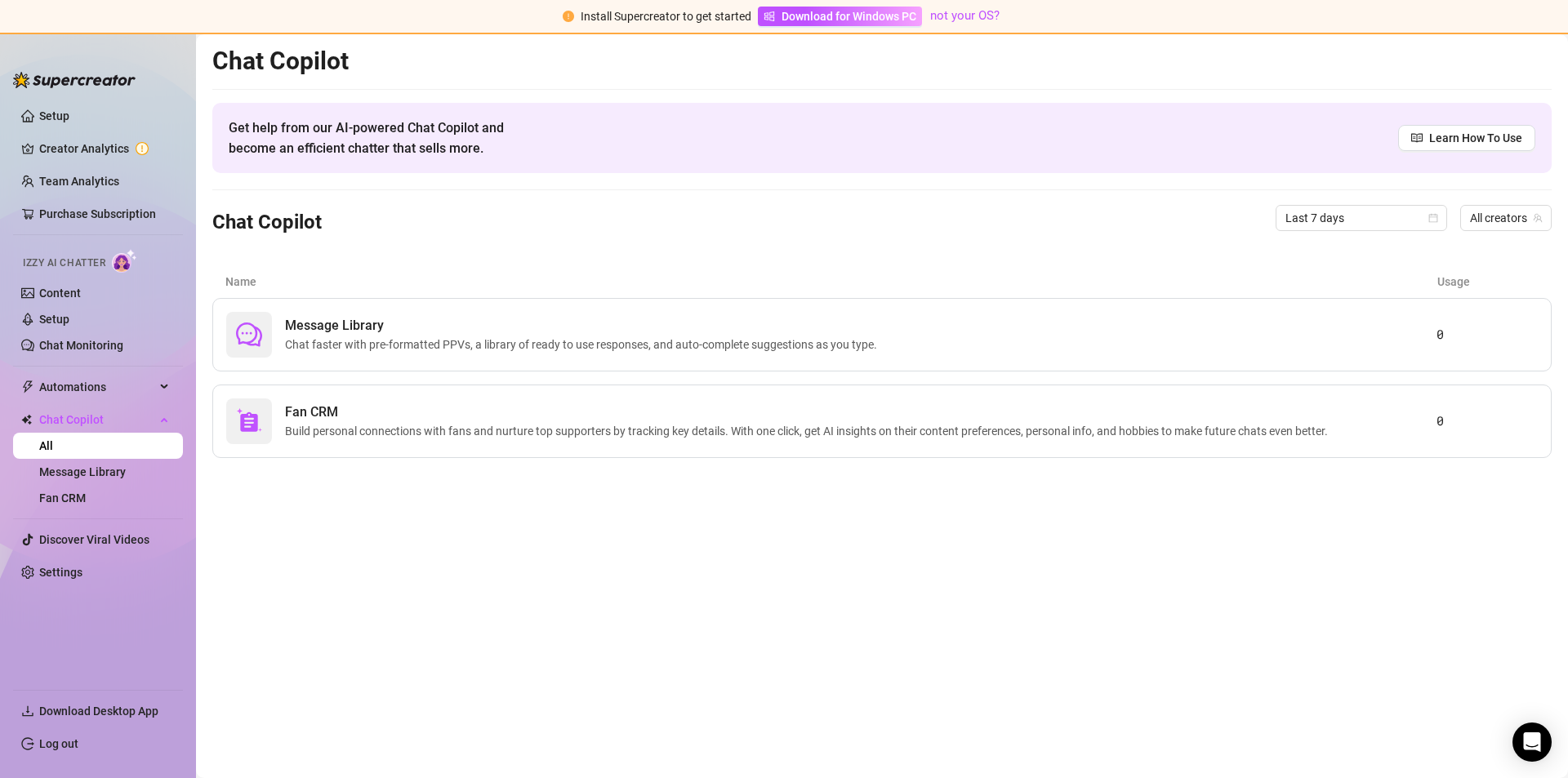
click at [81, 263] on span "Izzy AI Chatter" at bounding box center [64, 264] width 83 height 15
click at [68, 290] on link "Content" at bounding box center [60, 293] width 41 height 13
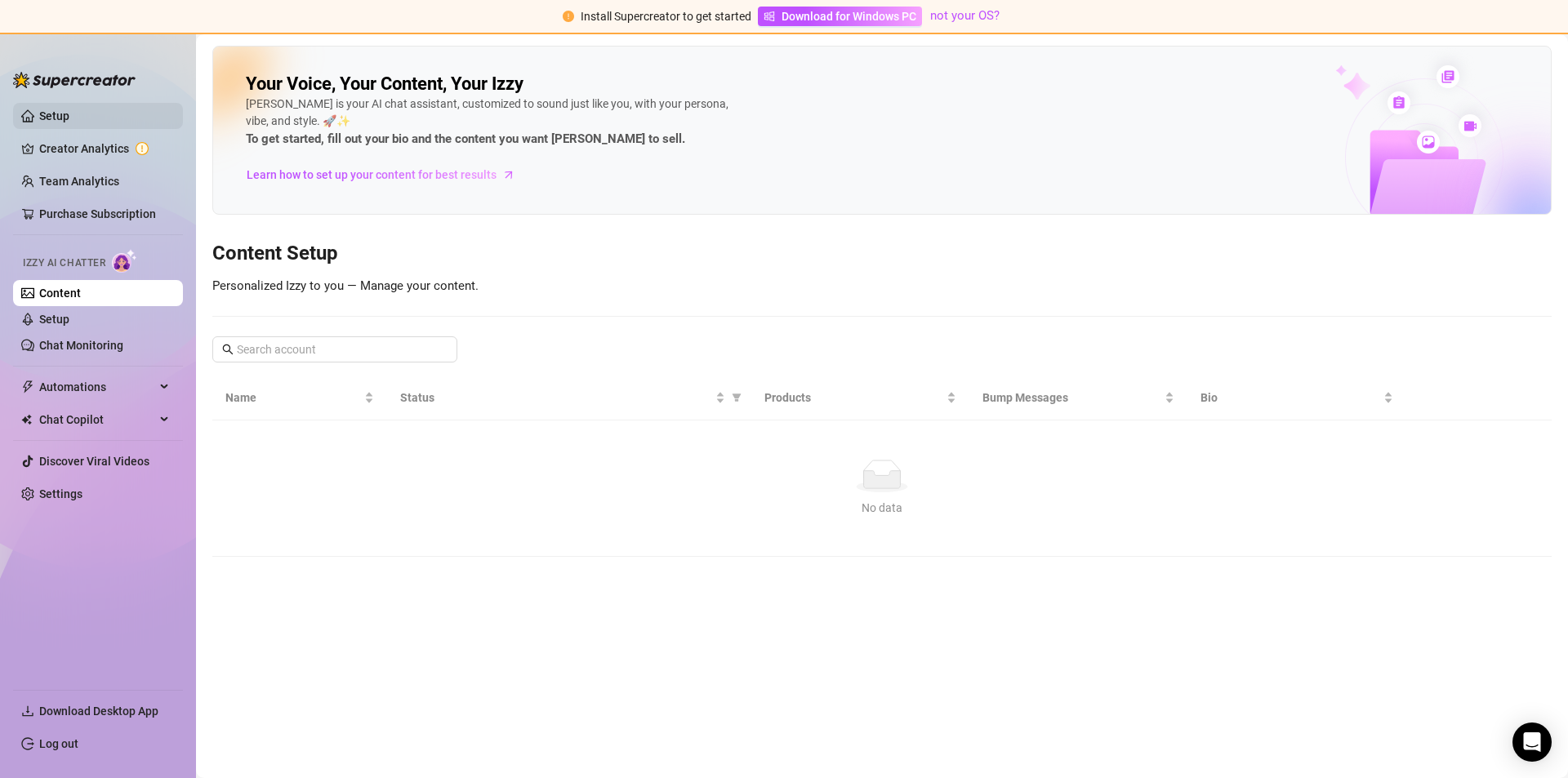
click at [59, 122] on link "Setup" at bounding box center [55, 116] width 30 height 13
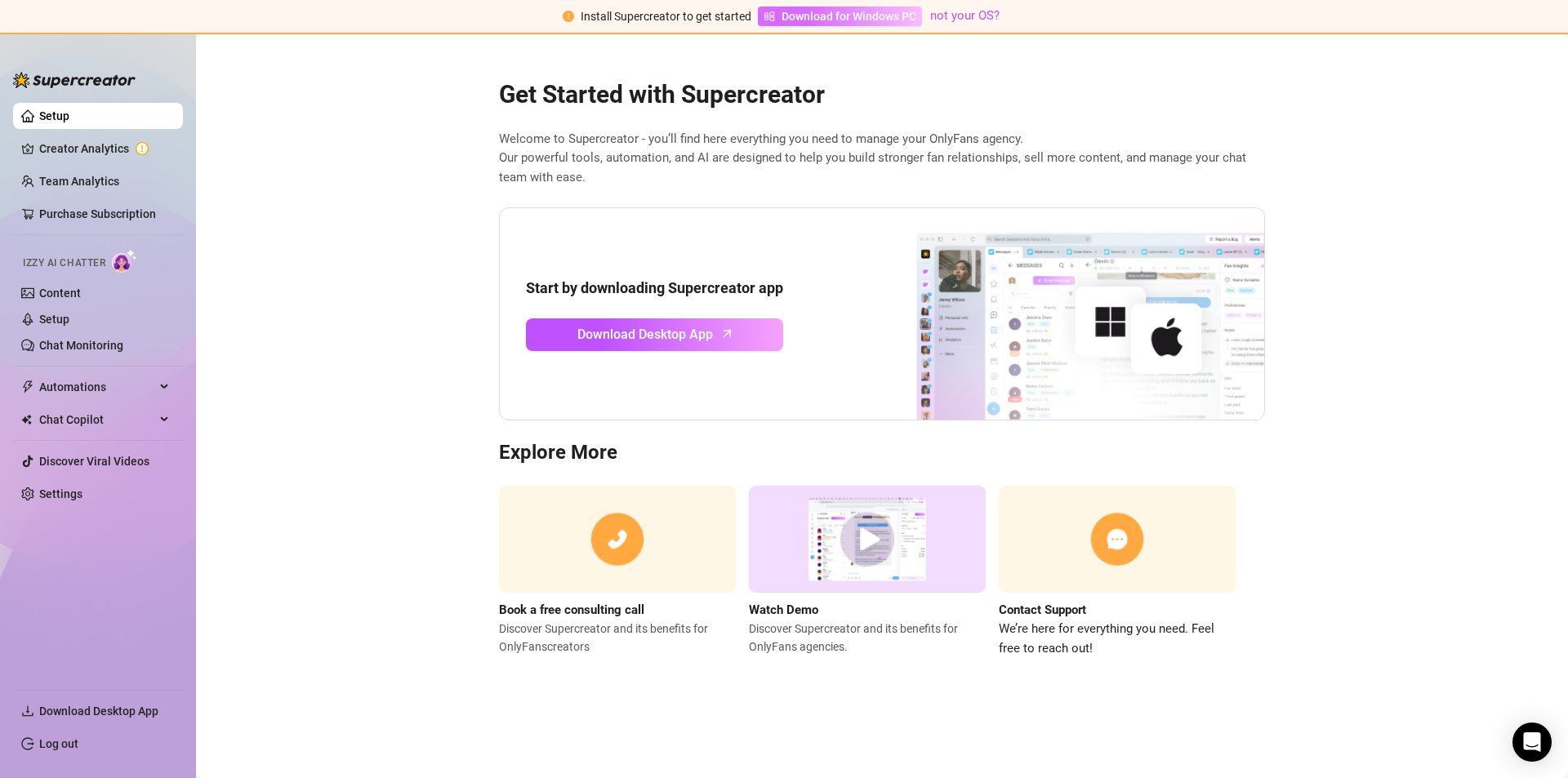
click at [820, 15] on span "Download for Windows PC" at bounding box center [849, 16] width 135 height 18
click at [424, 393] on main "Get Started with Supercreator Welcome to Supercreator - you’ll find here everyt…" at bounding box center [882, 407] width 1372 height 744
click at [83, 492] on link "Settings" at bounding box center [61, 494] width 43 height 13
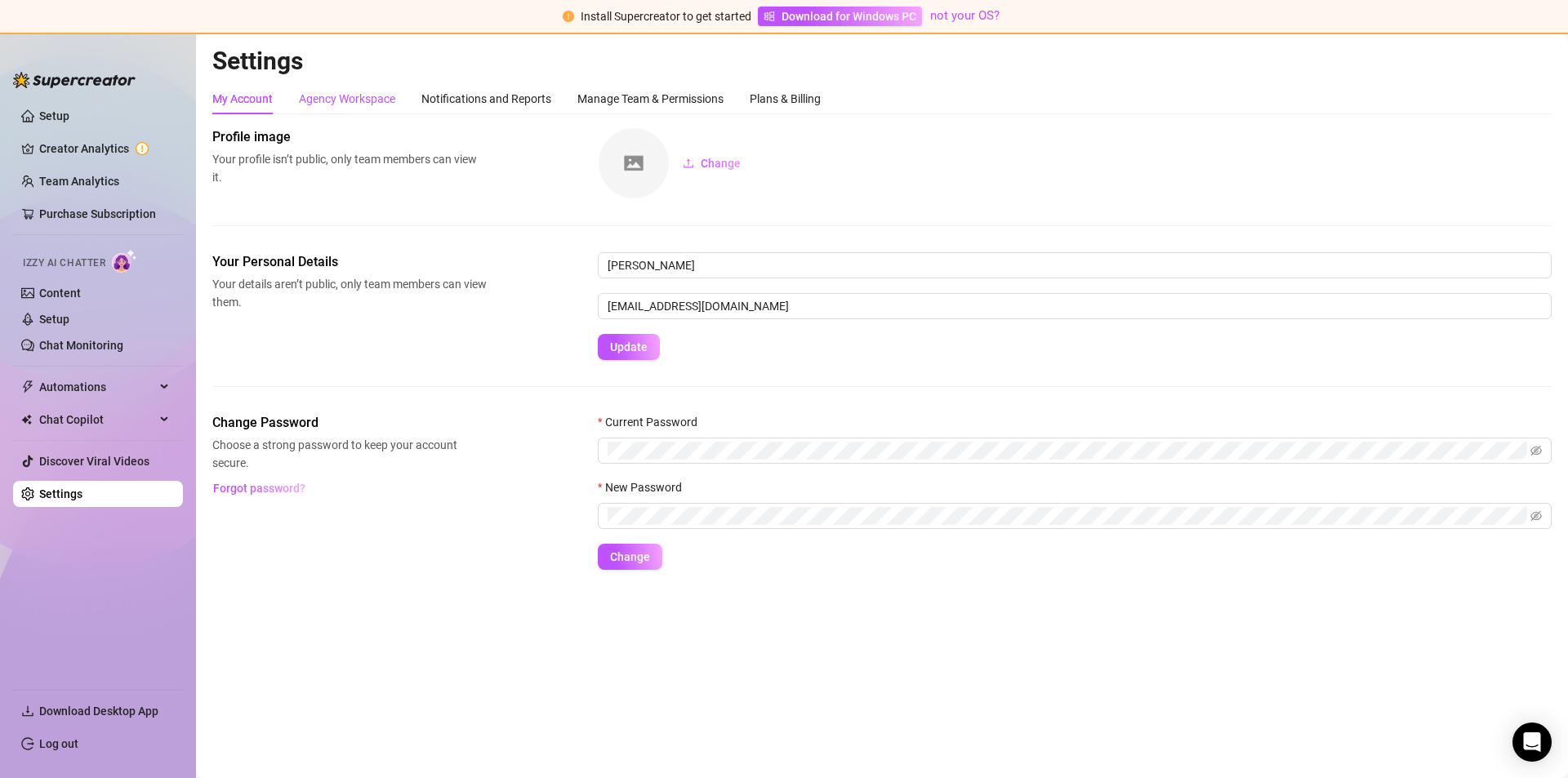
click at [360, 97] on div "Agency Workspace" at bounding box center [347, 99] width 96 height 18
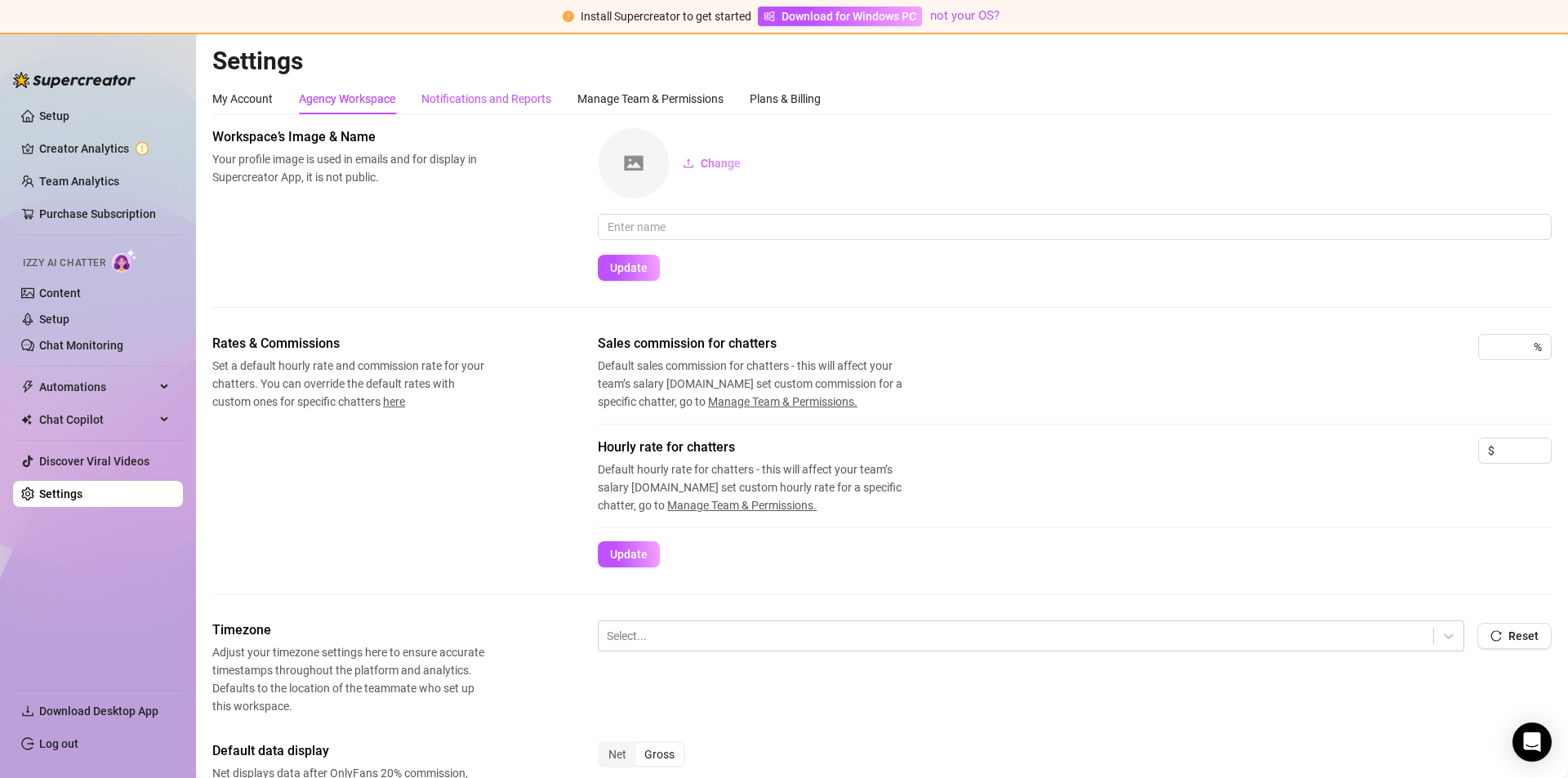
click at [538, 97] on div "Notifications and Reports" at bounding box center [486, 99] width 130 height 18
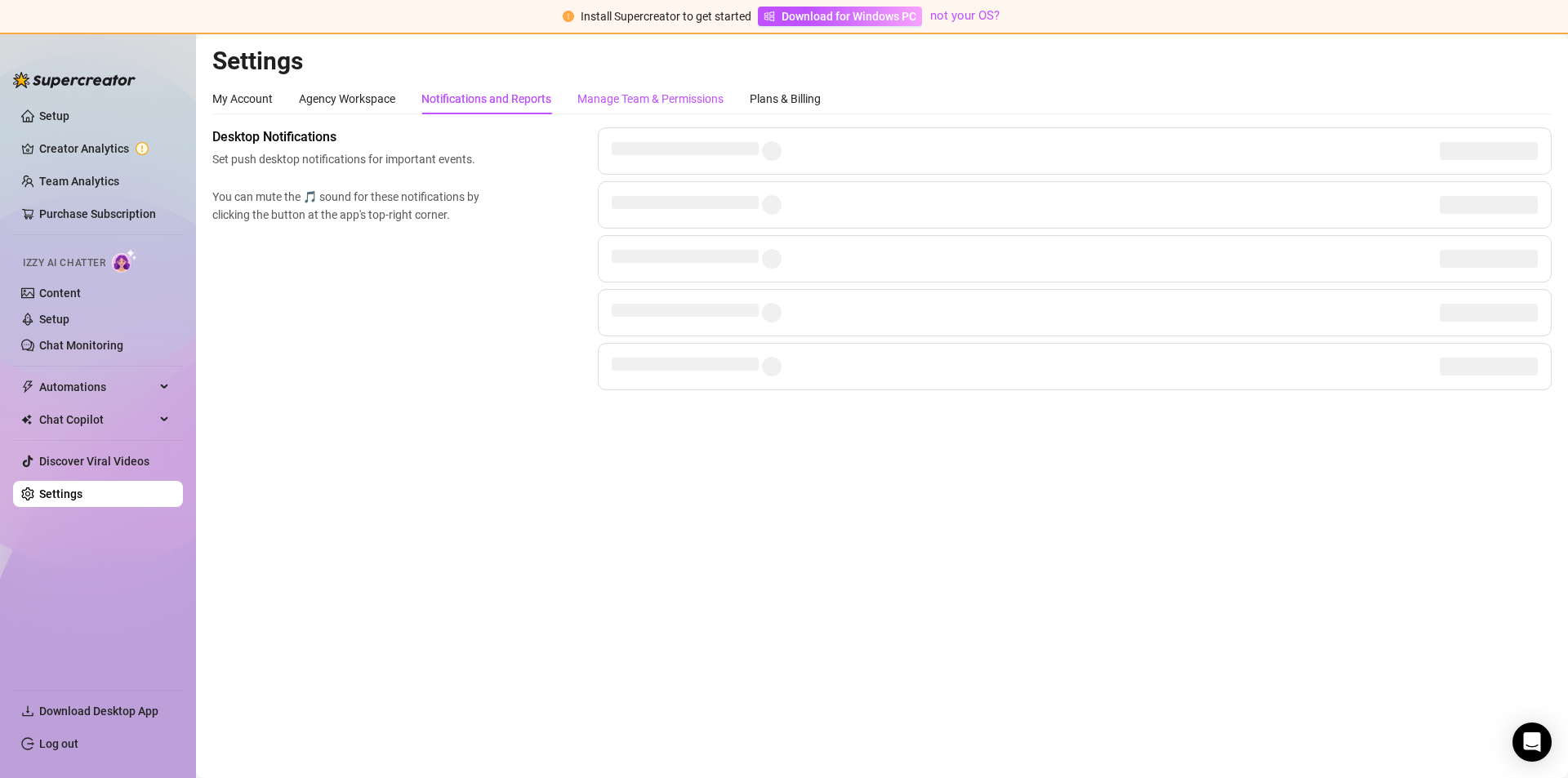
click at [676, 99] on div "Manage Team & Permissions" at bounding box center [651, 99] width 147 height 18
click at [816, 99] on div "Plans & Billing" at bounding box center [785, 99] width 71 height 18
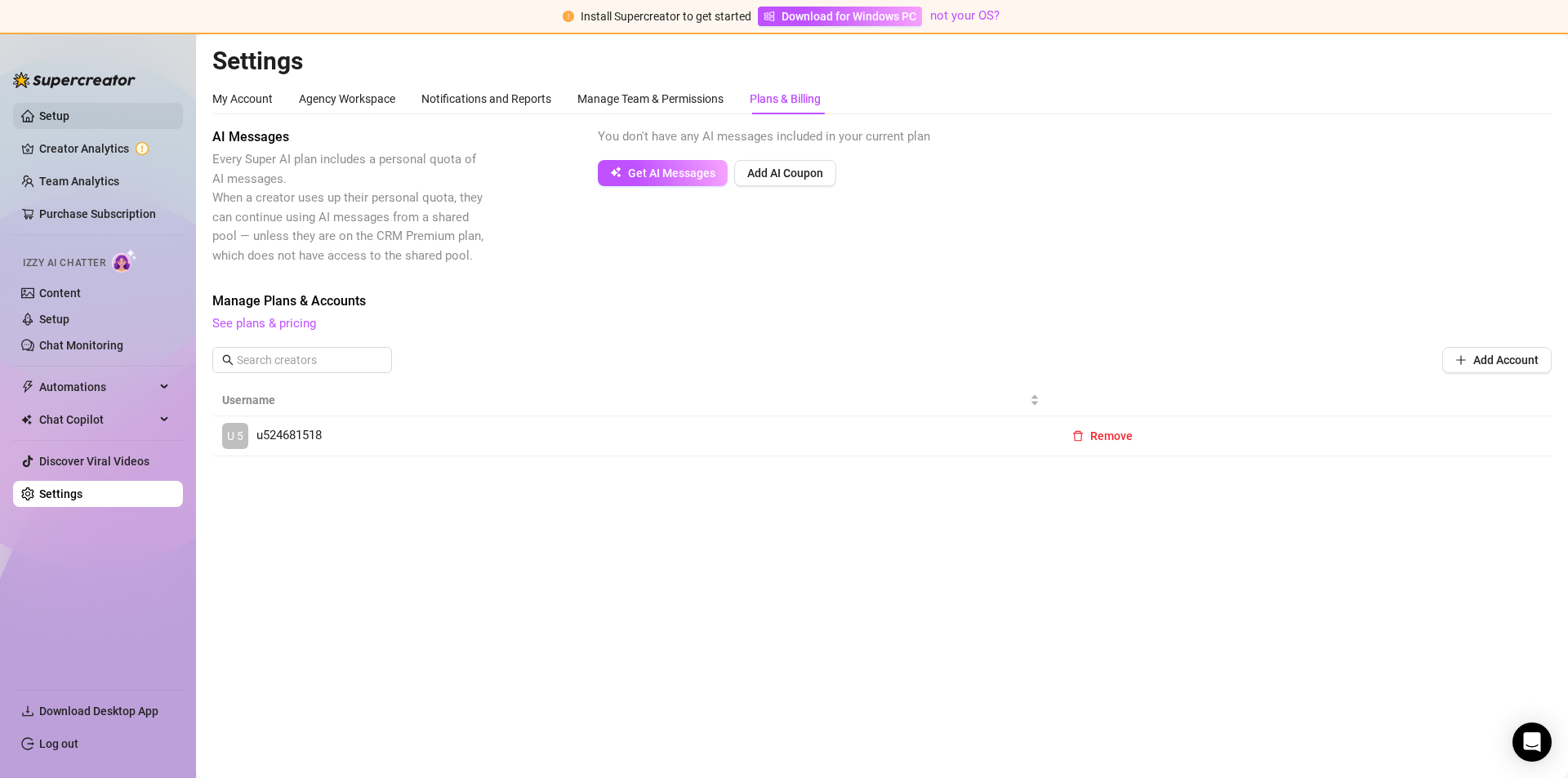
click at [40, 116] on link "Setup" at bounding box center [55, 116] width 30 height 13
